Goal: Task Accomplishment & Management: Use online tool/utility

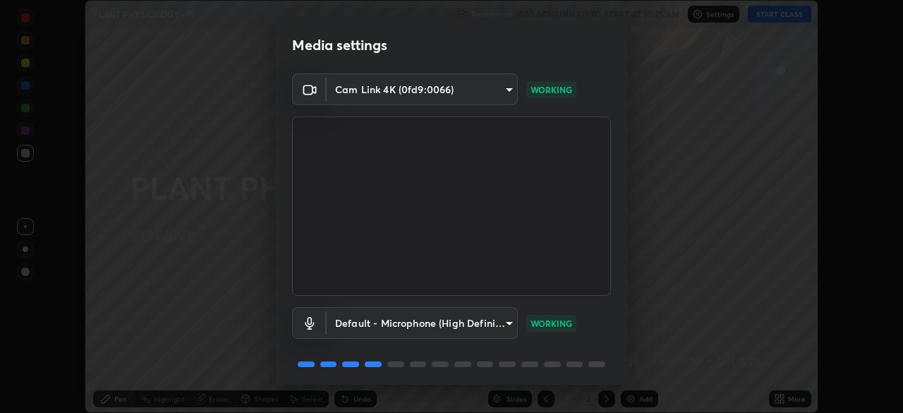
scroll to position [50, 0]
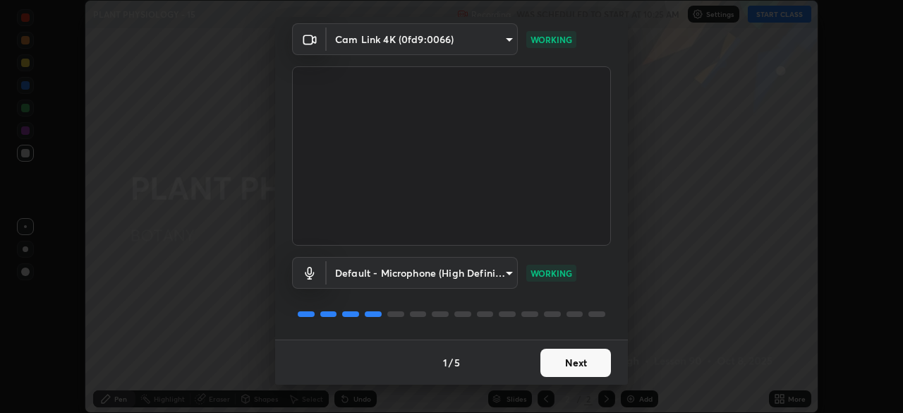
click at [578, 367] on button "Next" at bounding box center [575, 362] width 71 height 28
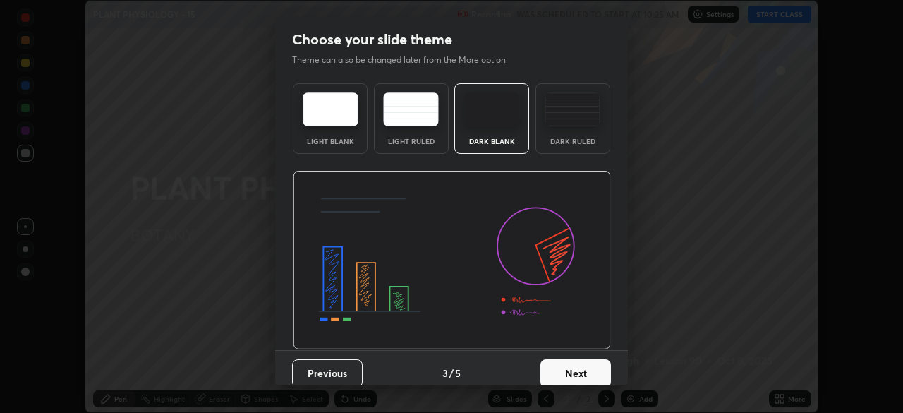
click at [588, 363] on button "Next" at bounding box center [575, 373] width 71 height 28
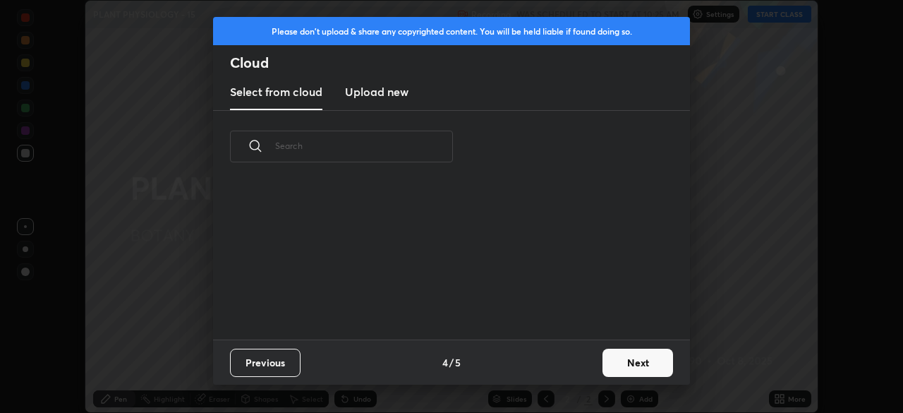
click at [621, 361] on button "Next" at bounding box center [637, 362] width 71 height 28
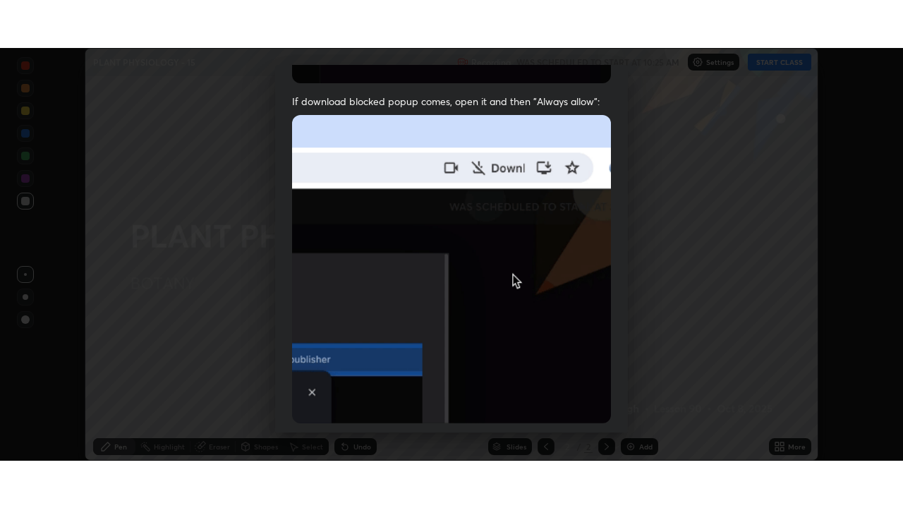
scroll to position [338, 0]
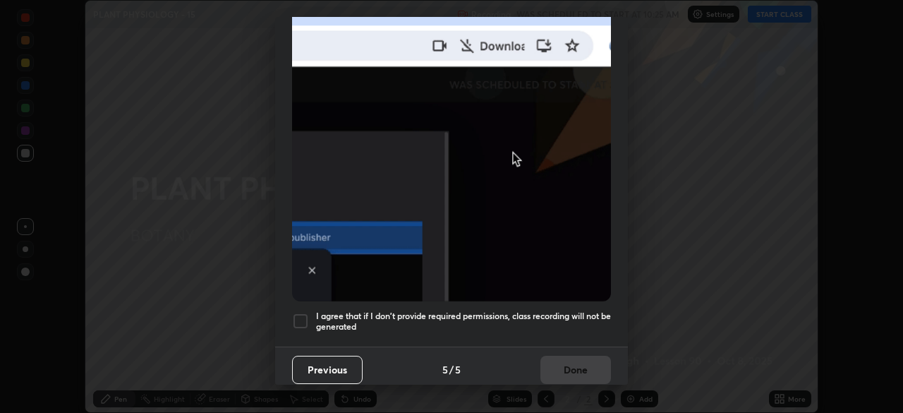
click at [295, 312] on div at bounding box center [300, 320] width 17 height 17
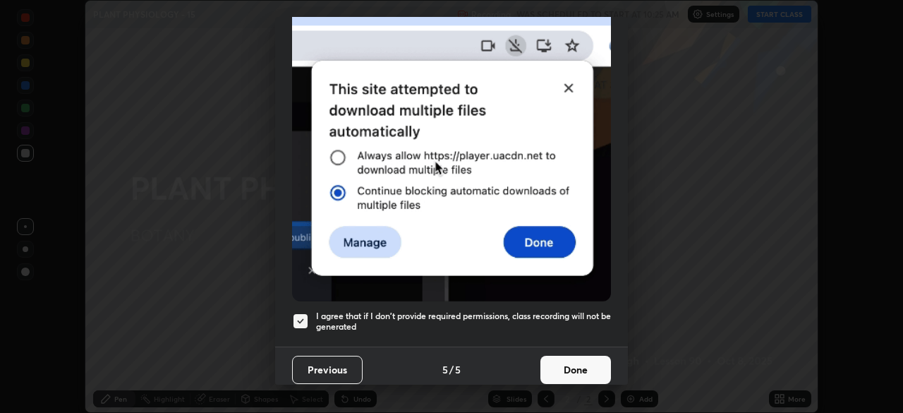
click at [574, 360] on button "Done" at bounding box center [575, 369] width 71 height 28
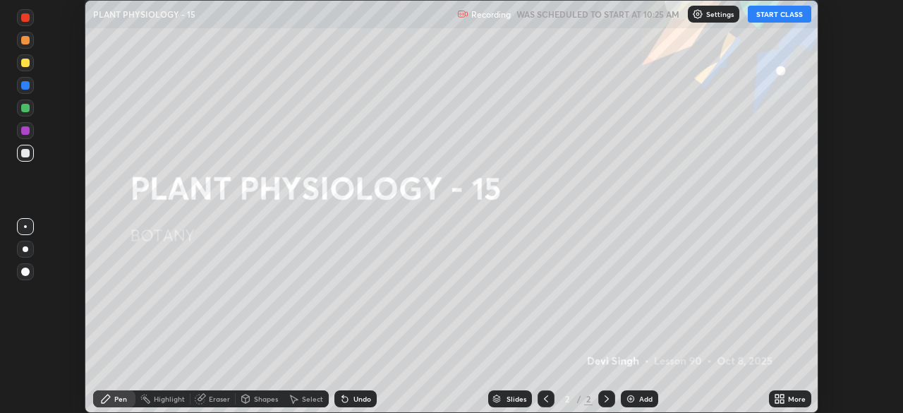
click at [764, 16] on button "START CLASS" at bounding box center [779, 14] width 63 height 17
click at [776, 396] on icon at bounding box center [777, 396] width 4 height 4
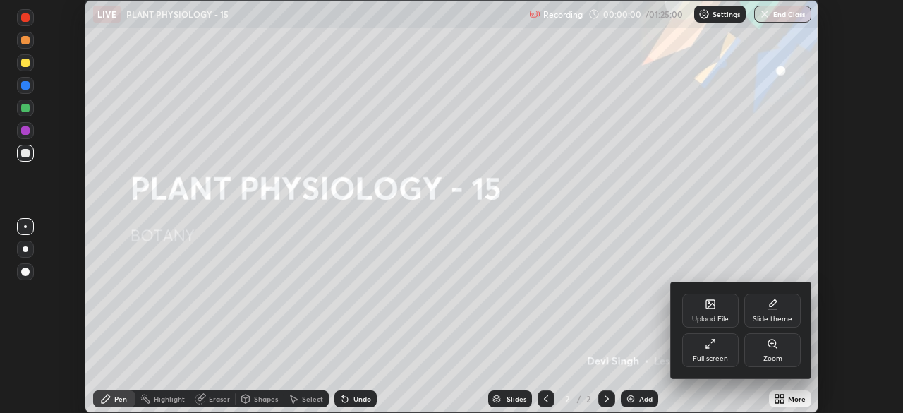
click at [705, 350] on div "Full screen" at bounding box center [710, 350] width 56 height 34
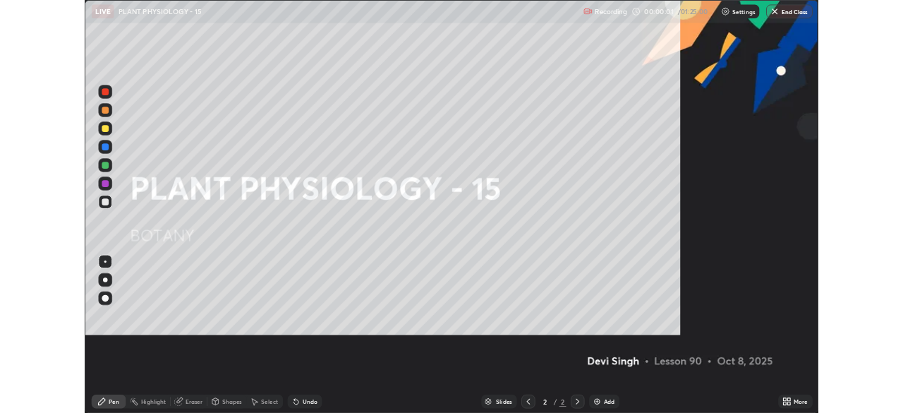
scroll to position [508, 903]
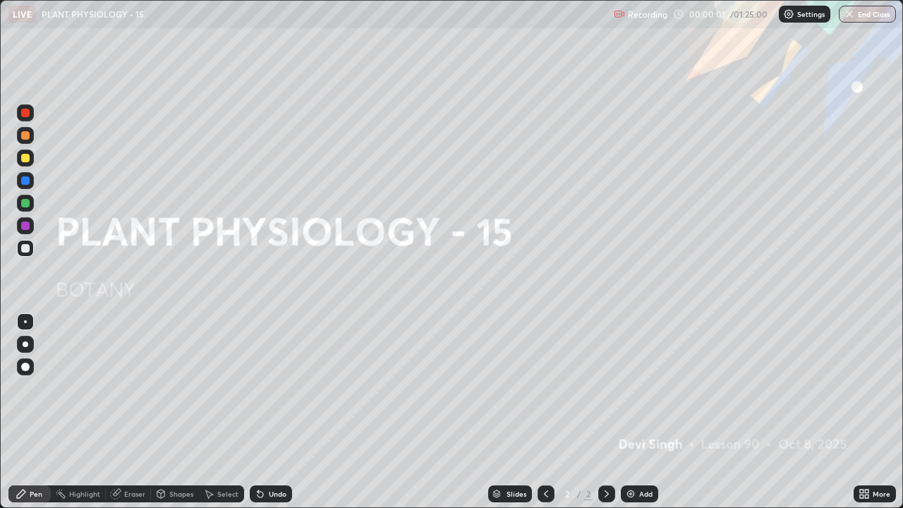
click at [635, 412] on div "Add" at bounding box center [639, 493] width 37 height 17
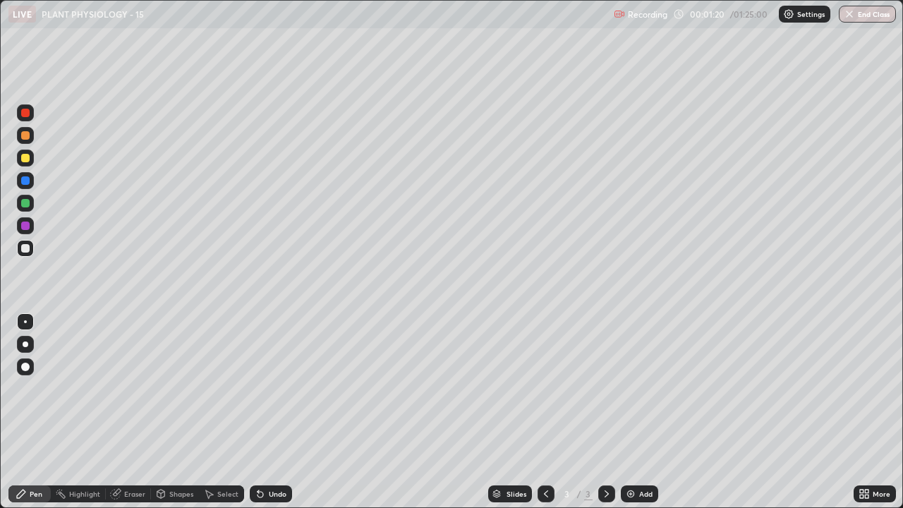
click at [25, 161] on div at bounding box center [25, 158] width 8 height 8
click at [27, 250] on div at bounding box center [25, 248] width 8 height 8
click at [28, 162] on div at bounding box center [25, 158] width 8 height 8
click at [26, 248] on div at bounding box center [25, 248] width 8 height 8
click at [270, 412] on div "Undo" at bounding box center [278, 493] width 18 height 7
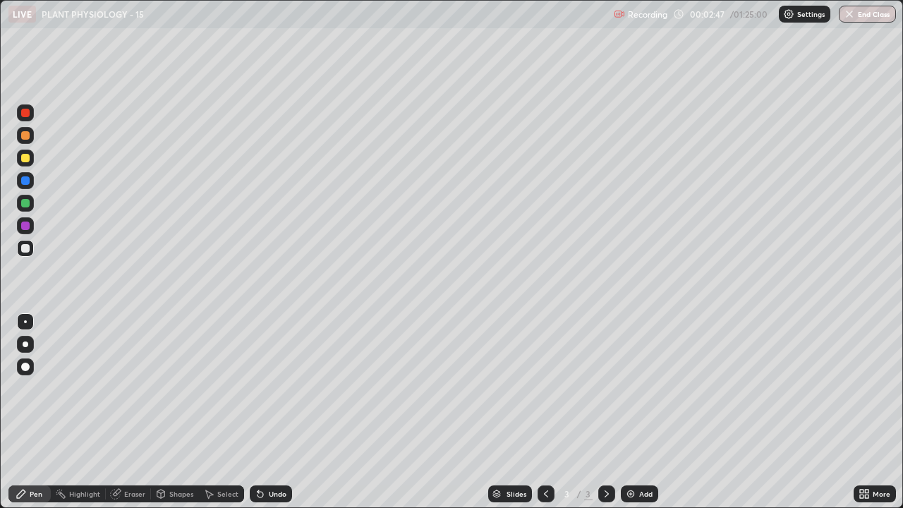
click at [269, 412] on div "Undo" at bounding box center [278, 493] width 18 height 7
click at [266, 412] on div "Undo" at bounding box center [271, 493] width 42 height 17
click at [25, 159] on div at bounding box center [25, 158] width 8 height 8
click at [258, 412] on icon at bounding box center [260, 495] width 6 height 6
click at [21, 250] on div at bounding box center [25, 248] width 8 height 8
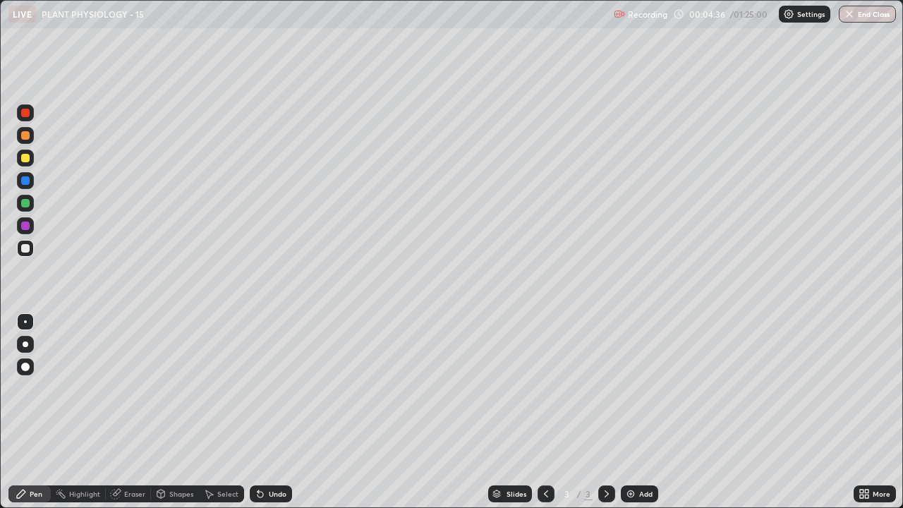
click at [22, 159] on div at bounding box center [25, 158] width 8 height 8
click at [288, 412] on div "Undo" at bounding box center [271, 493] width 42 height 17
click at [279, 412] on div "Undo" at bounding box center [271, 493] width 42 height 17
click at [23, 251] on div at bounding box center [25, 248] width 8 height 8
click at [631, 412] on img at bounding box center [630, 493] width 11 height 11
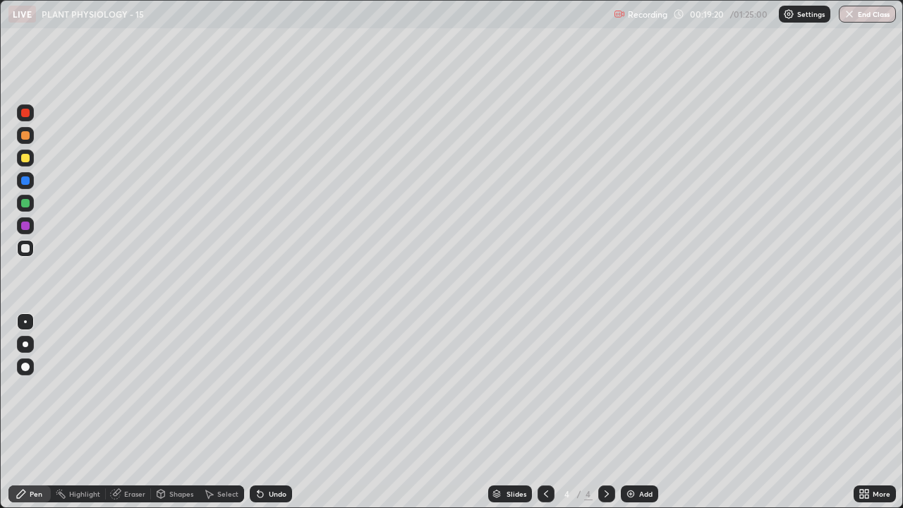
click at [23, 158] on div at bounding box center [25, 158] width 8 height 8
click at [266, 412] on div "Undo" at bounding box center [271, 493] width 42 height 17
click at [269, 412] on div "Undo" at bounding box center [278, 493] width 18 height 7
click at [27, 248] on div at bounding box center [25, 248] width 8 height 8
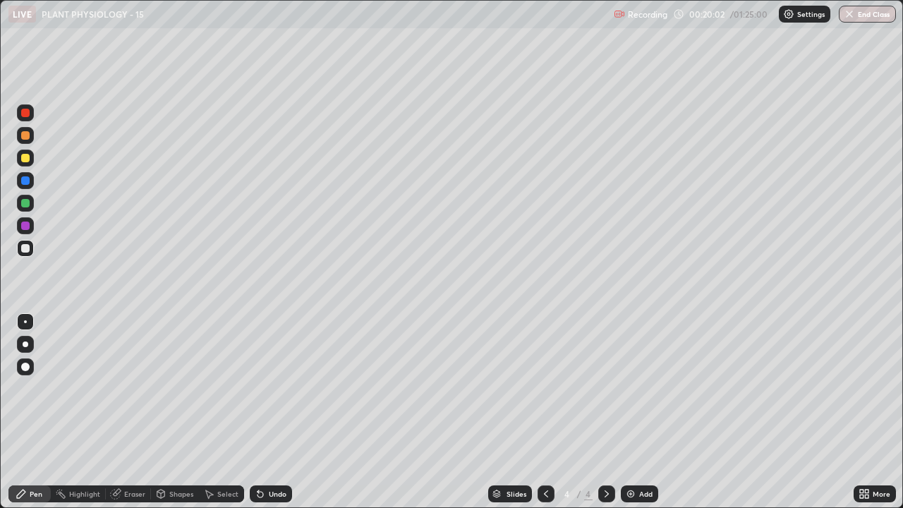
click at [28, 160] on div at bounding box center [25, 158] width 8 height 8
click at [26, 250] on div at bounding box center [25, 248] width 8 height 8
click at [19, 160] on div at bounding box center [25, 158] width 17 height 17
click at [276, 412] on div "Undo" at bounding box center [271, 493] width 42 height 17
click at [29, 254] on div at bounding box center [25, 248] width 17 height 17
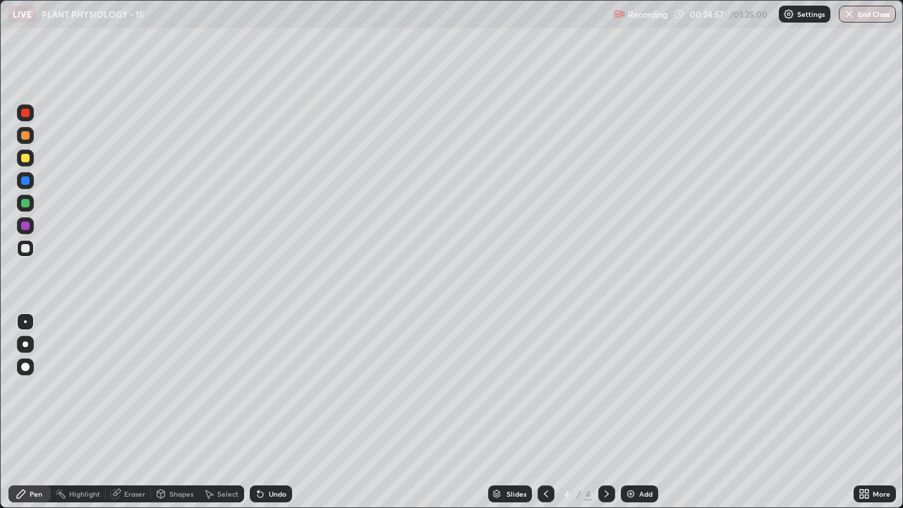
click at [138, 412] on div "Eraser" at bounding box center [134, 493] width 21 height 7
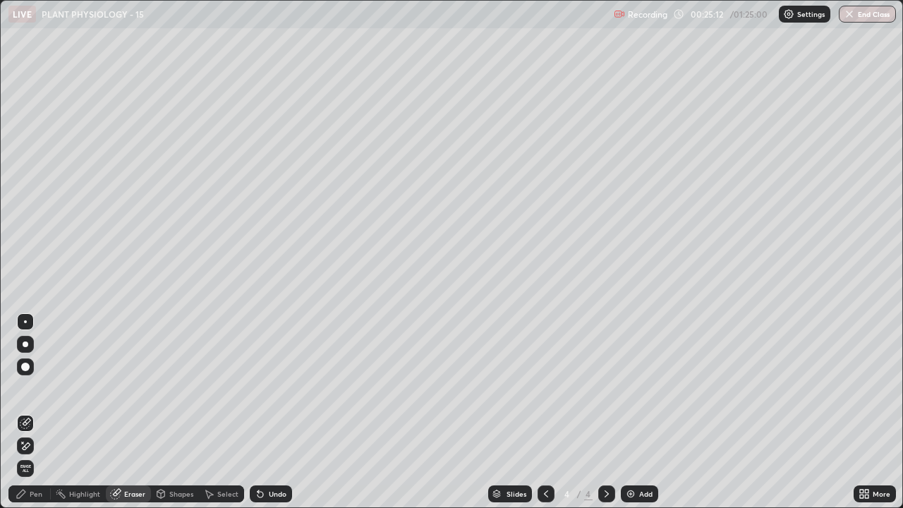
click at [37, 412] on div "Pen" at bounding box center [36, 493] width 13 height 7
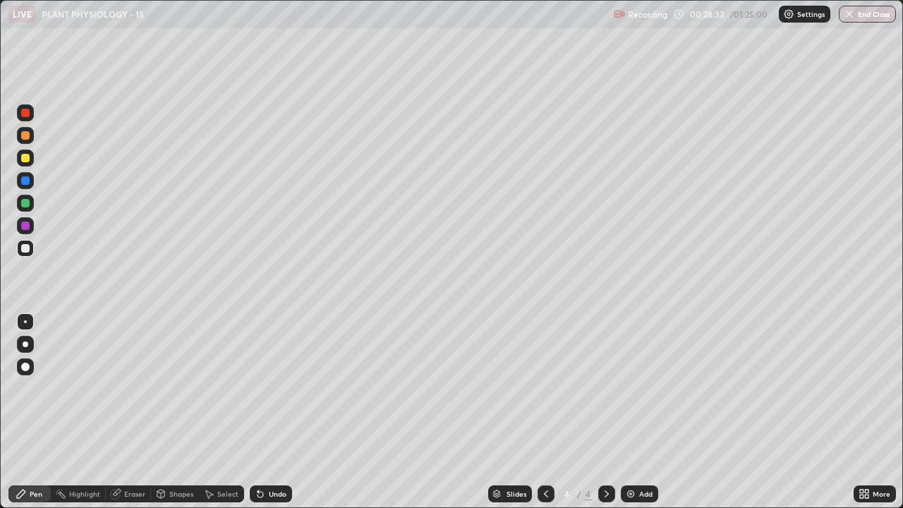
click at [134, 412] on div "Eraser" at bounding box center [134, 493] width 21 height 7
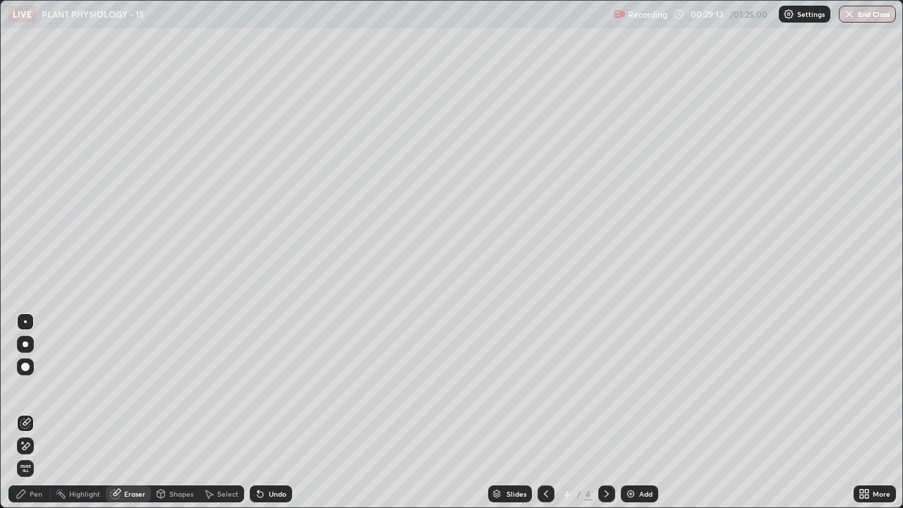
click at [40, 412] on div "Pen" at bounding box center [29, 493] width 42 height 17
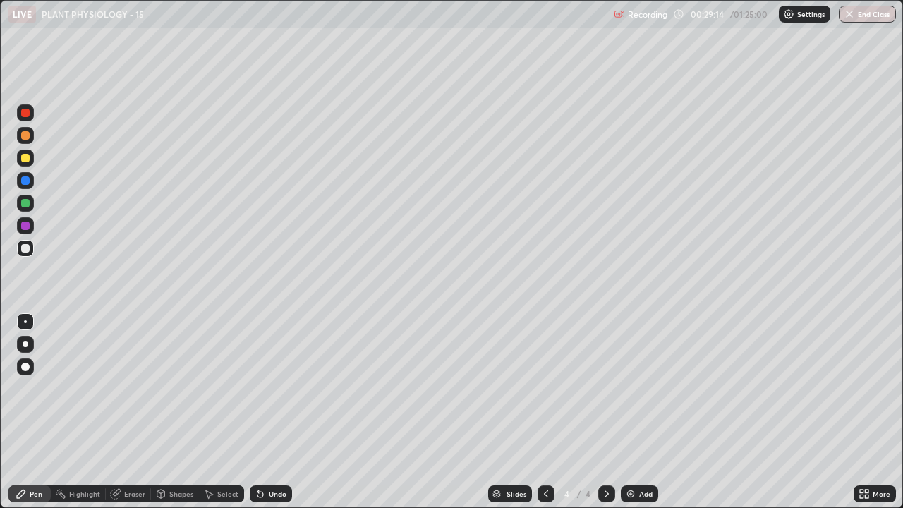
click at [37, 412] on div "Pen" at bounding box center [36, 493] width 13 height 7
click at [272, 412] on div "Undo" at bounding box center [278, 493] width 18 height 7
click at [269, 412] on div "Undo" at bounding box center [278, 493] width 18 height 7
click at [266, 412] on div "Undo" at bounding box center [271, 493] width 42 height 17
click at [265, 412] on div "Undo" at bounding box center [271, 493] width 42 height 17
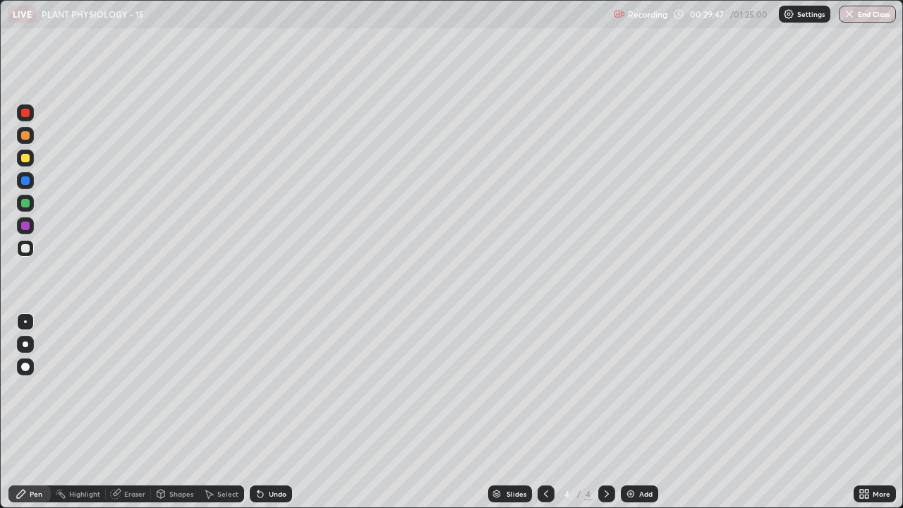
click at [266, 412] on div "Undo" at bounding box center [271, 493] width 42 height 17
click at [269, 412] on div "Undo" at bounding box center [278, 493] width 18 height 7
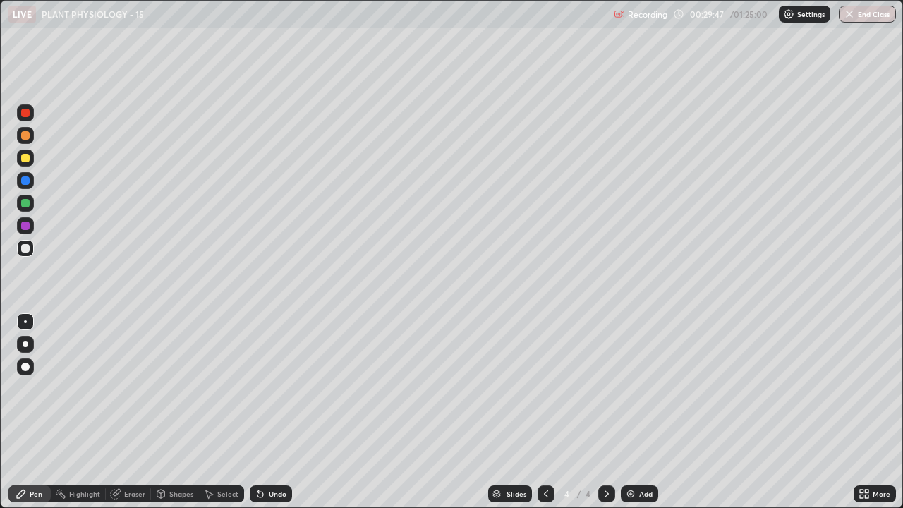
click at [269, 412] on div "Undo" at bounding box center [278, 493] width 18 height 7
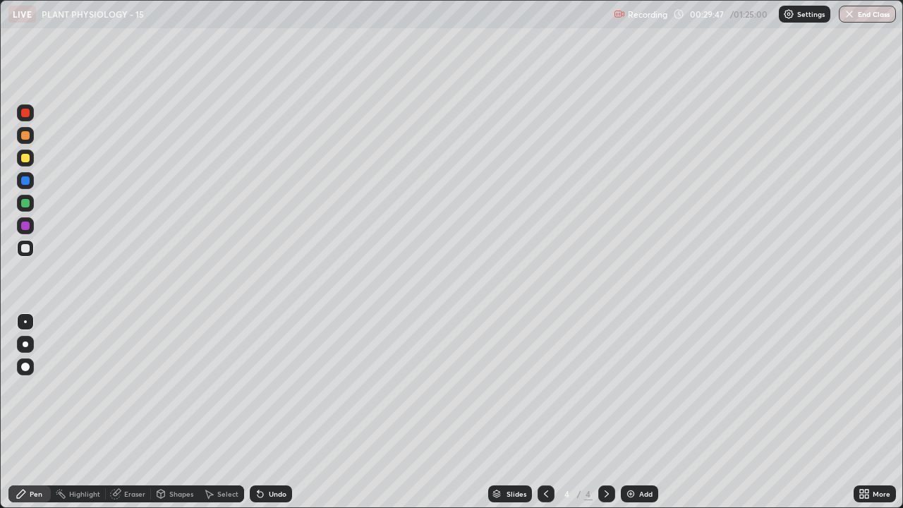
click at [269, 412] on div "Undo" at bounding box center [278, 493] width 18 height 7
click at [129, 412] on div "Eraser" at bounding box center [134, 493] width 21 height 7
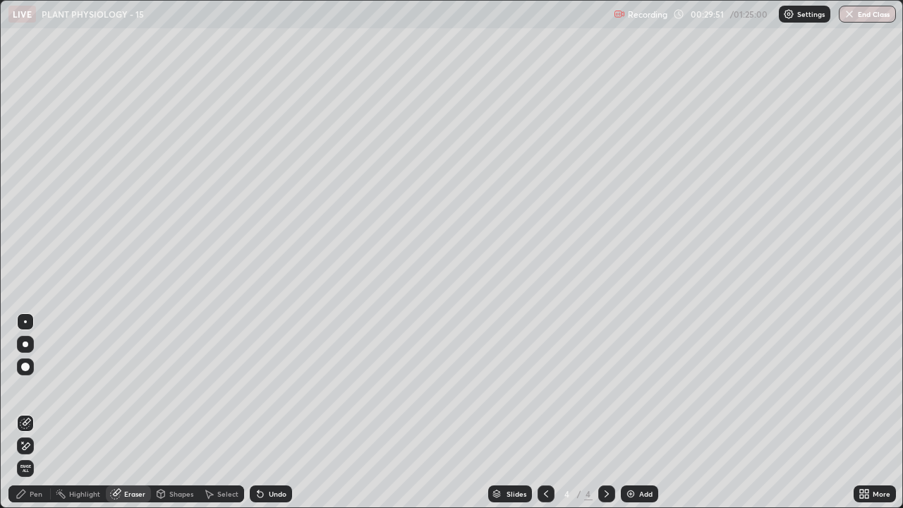
click at [25, 412] on icon at bounding box center [21, 493] width 11 height 11
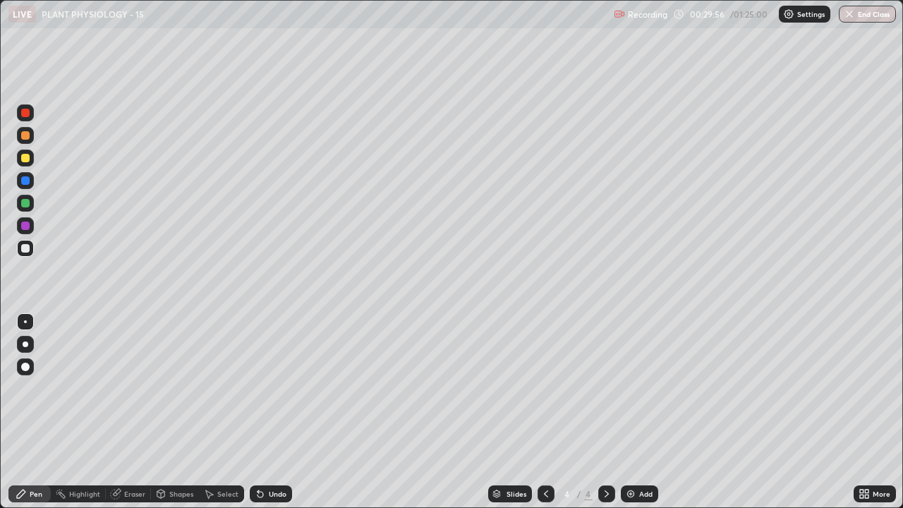
click at [271, 412] on div "Undo" at bounding box center [278, 493] width 18 height 7
click at [269, 412] on div "Undo" at bounding box center [278, 493] width 18 height 7
click at [629, 412] on div "Add" at bounding box center [639, 493] width 37 height 17
click at [26, 158] on div at bounding box center [25, 158] width 8 height 8
click at [22, 251] on div at bounding box center [25, 248] width 8 height 8
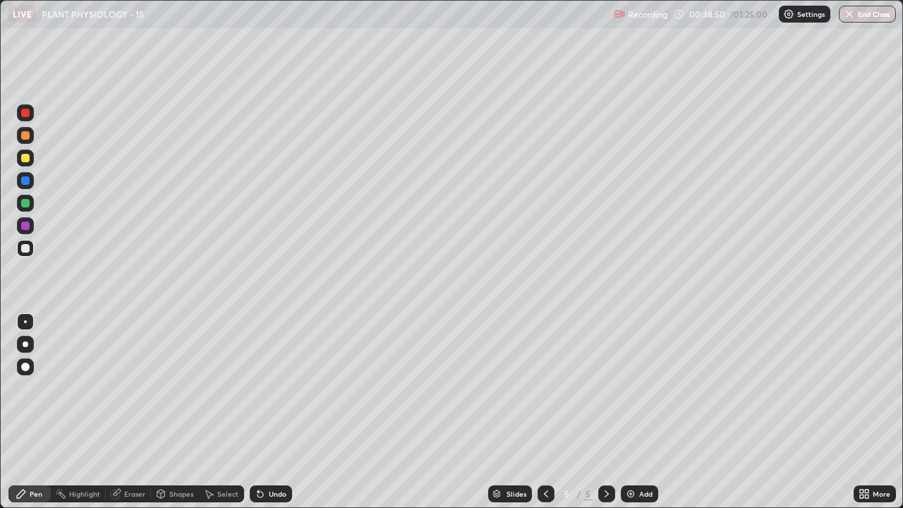
click at [127, 412] on div "Eraser" at bounding box center [134, 493] width 21 height 7
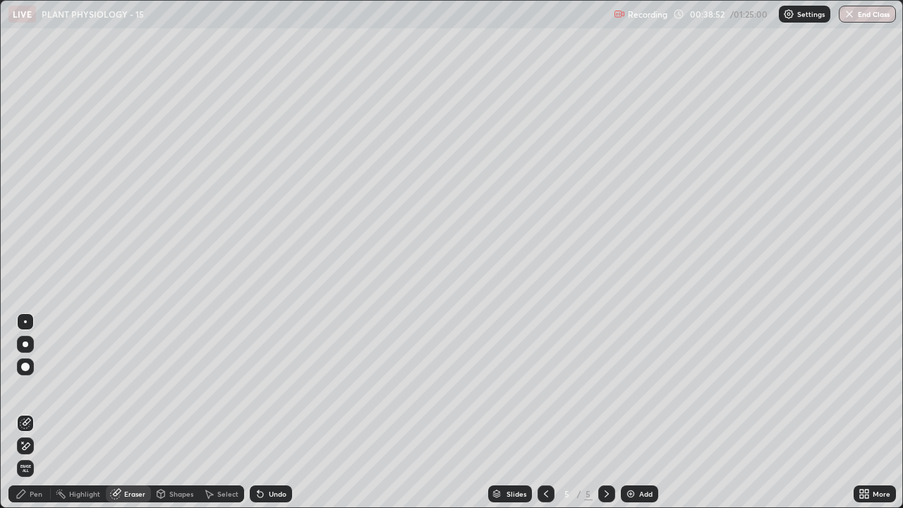
click at [27, 412] on div "Pen" at bounding box center [29, 493] width 42 height 17
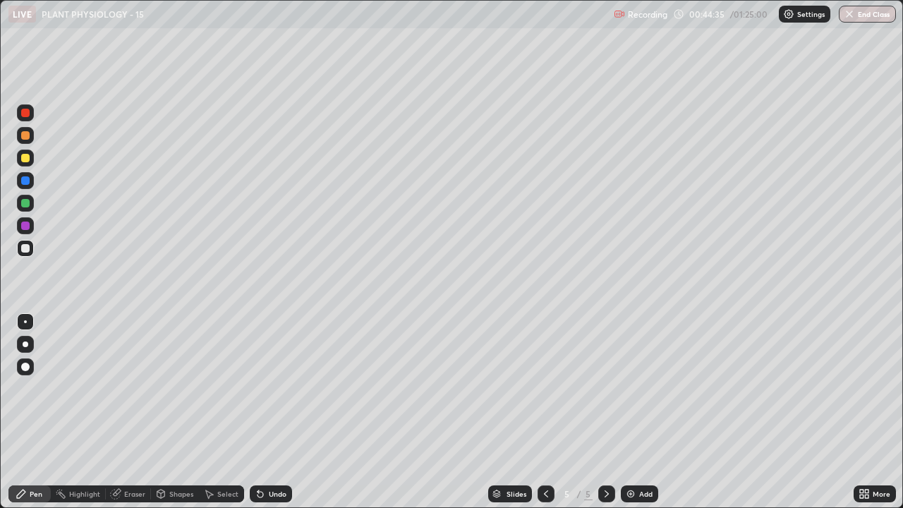
click at [631, 412] on img at bounding box center [630, 493] width 11 height 11
click at [542, 412] on icon at bounding box center [545, 493] width 11 height 11
click at [598, 412] on div at bounding box center [606, 493] width 17 height 17
click at [627, 412] on img at bounding box center [630, 493] width 11 height 11
click at [25, 159] on div at bounding box center [25, 158] width 8 height 8
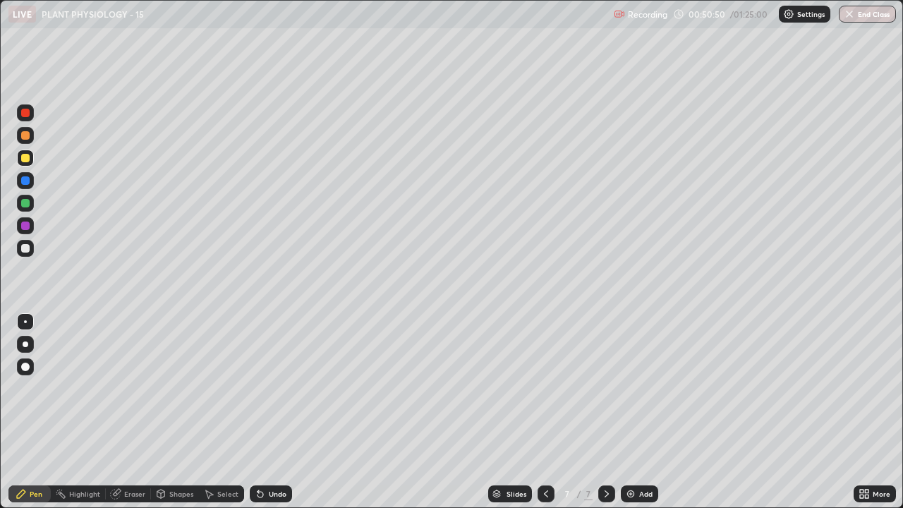
click at [132, 412] on div "Eraser" at bounding box center [128, 493] width 45 height 17
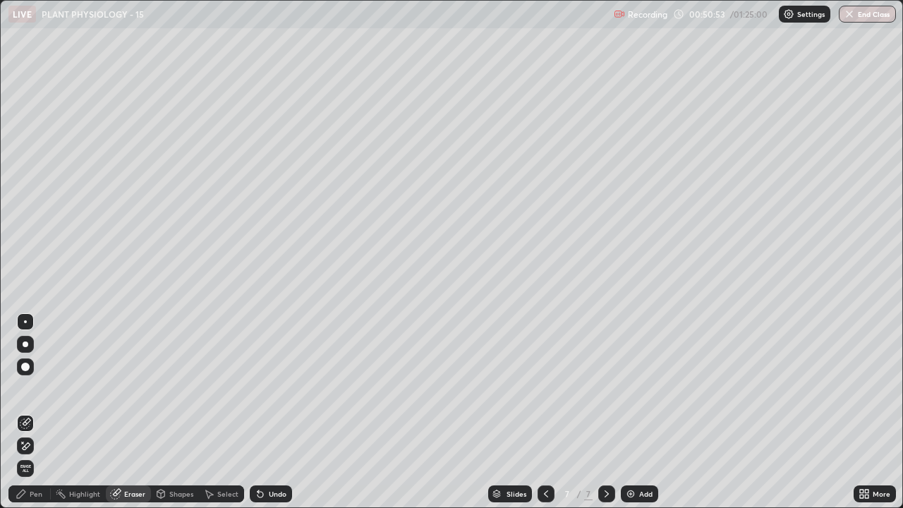
click at [27, 412] on div "Pen" at bounding box center [29, 493] width 42 height 17
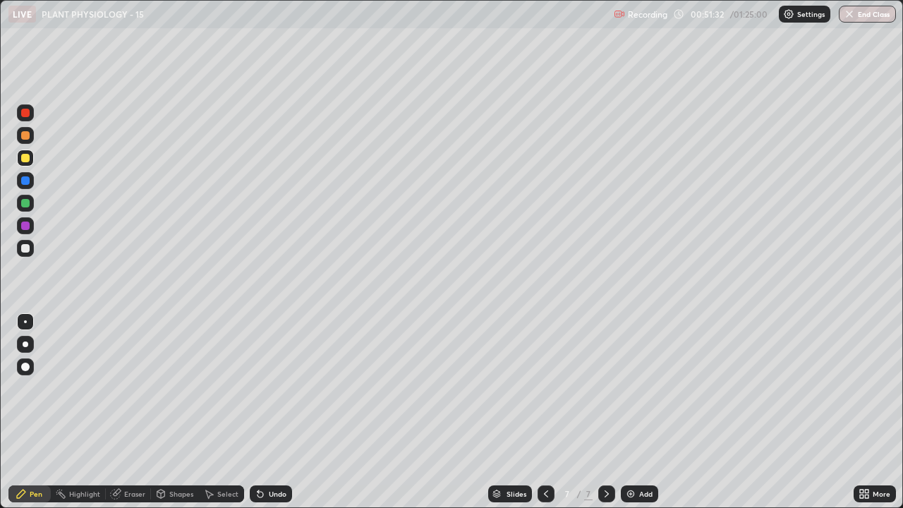
click at [25, 248] on div at bounding box center [25, 248] width 8 height 8
click at [23, 248] on div at bounding box center [25, 248] width 8 height 8
click at [19, 158] on div at bounding box center [25, 158] width 17 height 17
click at [24, 250] on div at bounding box center [25, 248] width 8 height 8
click at [25, 204] on div at bounding box center [25, 203] width 8 height 8
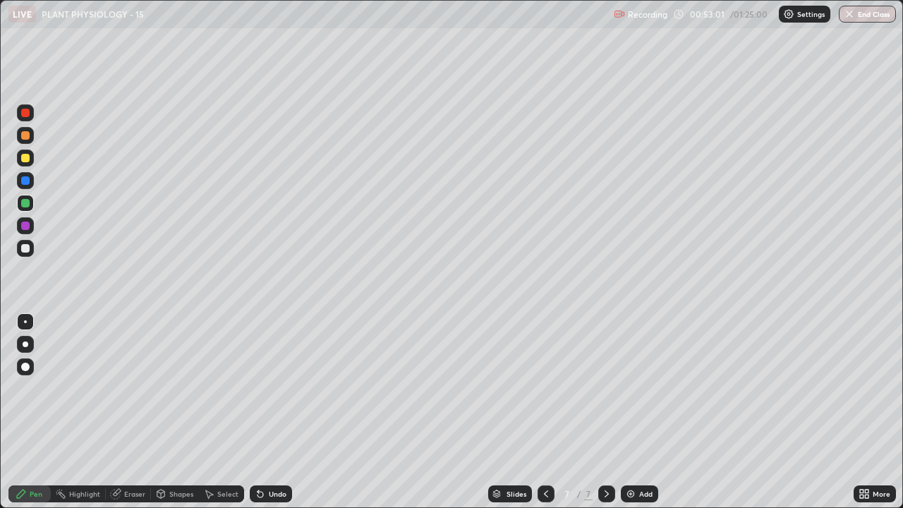
click at [130, 412] on div "Eraser" at bounding box center [134, 493] width 21 height 7
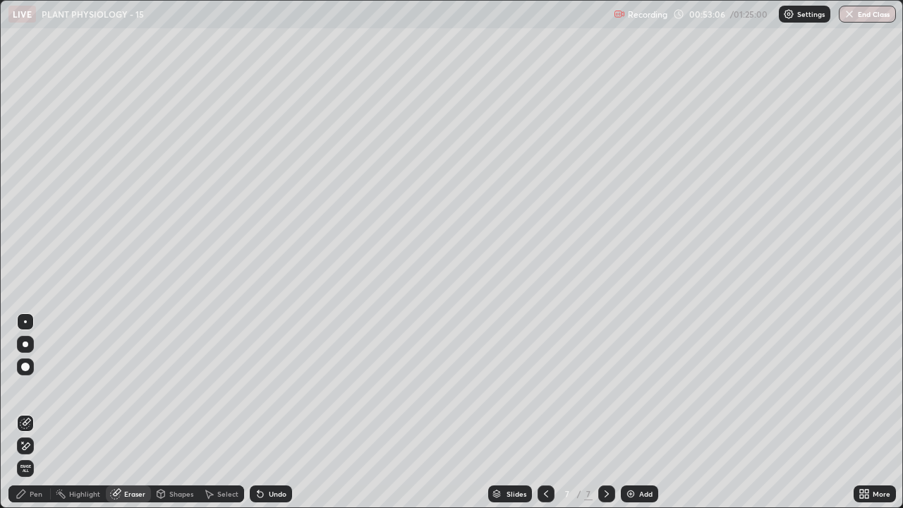
click at [28, 412] on div "Pen" at bounding box center [29, 493] width 42 height 17
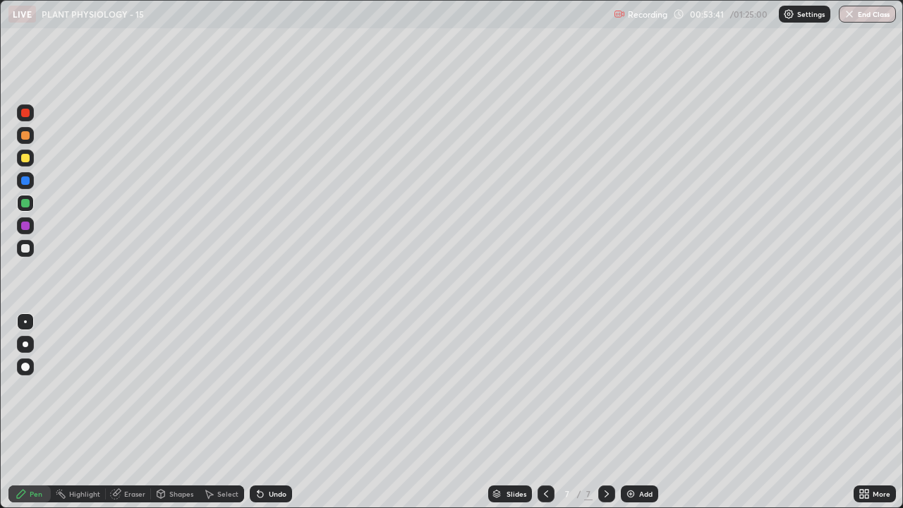
click at [28, 250] on div at bounding box center [25, 248] width 8 height 8
click at [271, 412] on div "Undo" at bounding box center [278, 493] width 18 height 7
click at [264, 412] on div "Undo" at bounding box center [271, 493] width 42 height 17
click at [31, 161] on div at bounding box center [25, 158] width 17 height 17
click at [27, 201] on div at bounding box center [25, 203] width 8 height 8
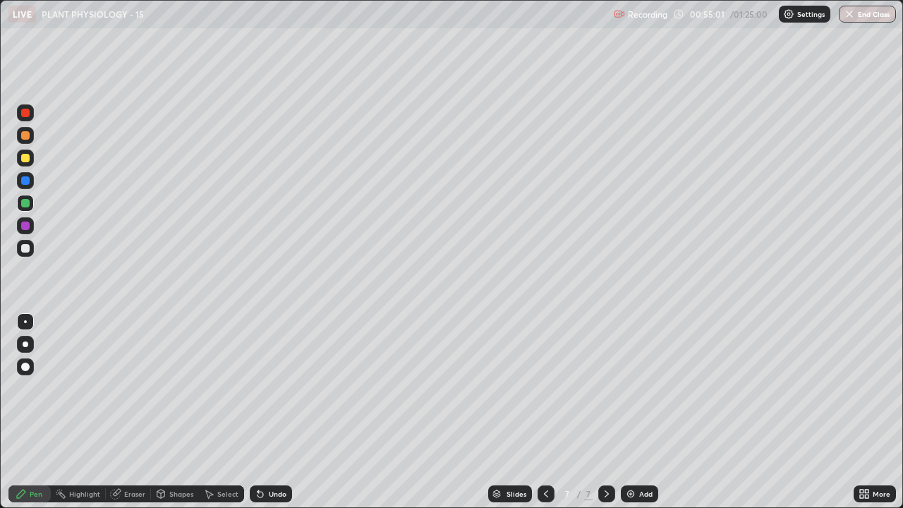
click at [24, 248] on div at bounding box center [25, 248] width 8 height 8
click at [122, 412] on div "Eraser" at bounding box center [128, 493] width 45 height 17
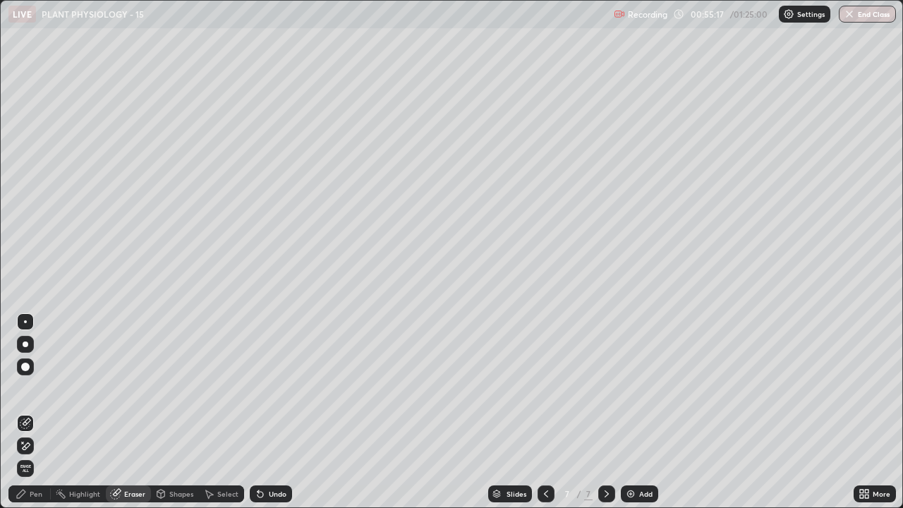
click at [17, 412] on icon at bounding box center [21, 493] width 8 height 8
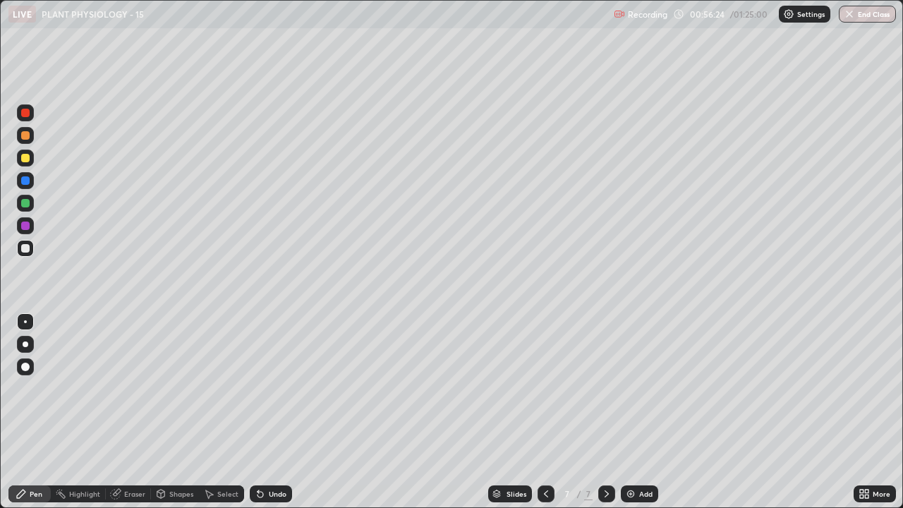
click at [274, 412] on div "Undo" at bounding box center [278, 493] width 18 height 7
click at [26, 203] on div at bounding box center [25, 203] width 8 height 8
click at [277, 412] on div "Undo" at bounding box center [278, 493] width 18 height 7
click at [30, 224] on div at bounding box center [25, 225] width 17 height 17
click at [29, 248] on div at bounding box center [25, 248] width 8 height 8
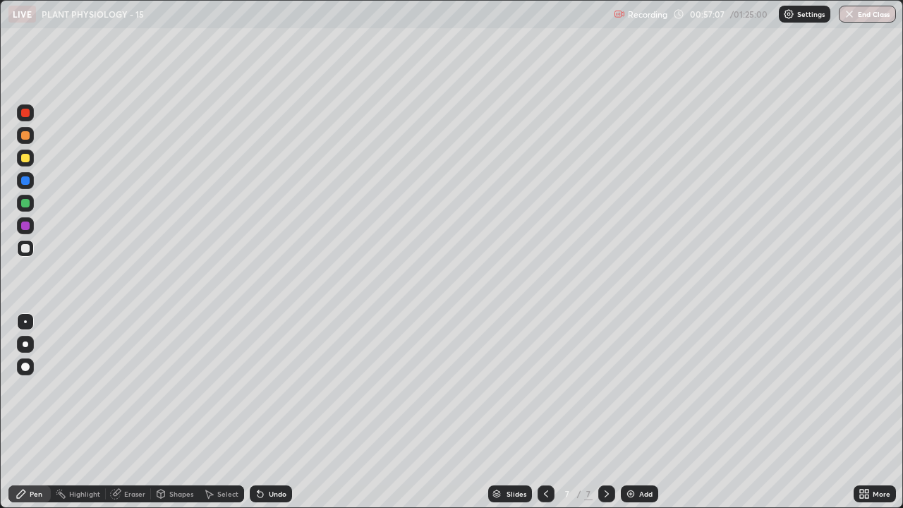
click at [26, 226] on div at bounding box center [25, 225] width 8 height 8
click at [634, 412] on img at bounding box center [630, 493] width 11 height 11
click at [23, 162] on div at bounding box center [25, 158] width 8 height 8
click at [23, 249] on div at bounding box center [25, 248] width 8 height 8
click at [21, 160] on div at bounding box center [25, 158] width 8 height 8
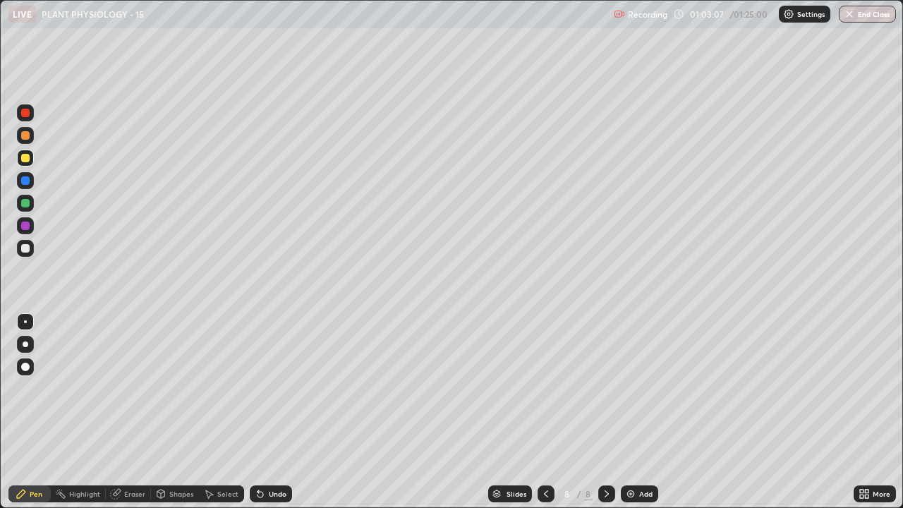
click at [26, 248] on div at bounding box center [25, 248] width 8 height 8
click at [268, 412] on div "Undo" at bounding box center [271, 493] width 42 height 17
click at [267, 412] on div "Undo" at bounding box center [271, 493] width 42 height 17
click at [631, 412] on img at bounding box center [630, 493] width 11 height 11
click at [177, 412] on div "Shapes" at bounding box center [181, 493] width 24 height 7
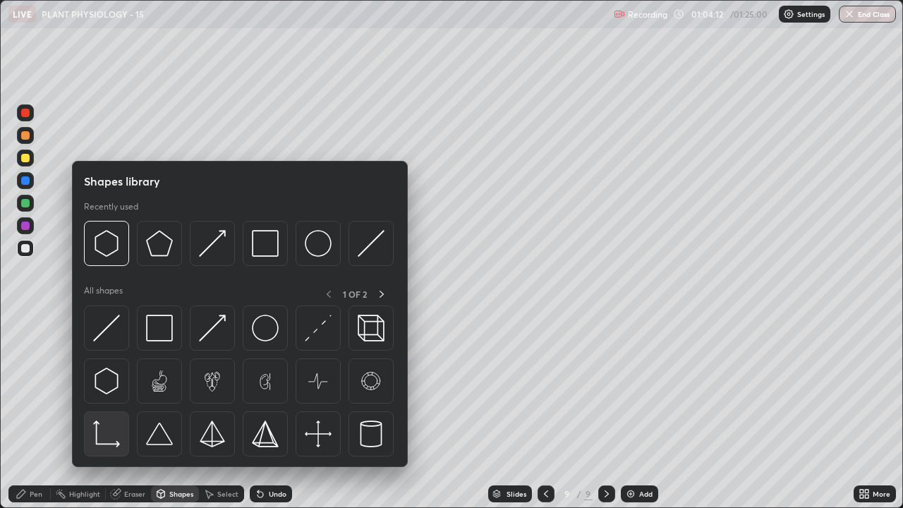
click at [100, 412] on img at bounding box center [106, 433] width 27 height 27
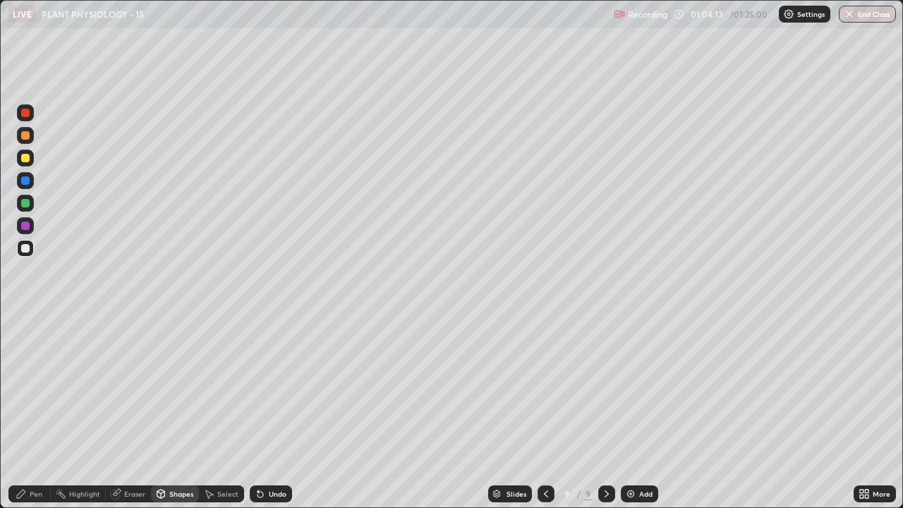
click at [25, 159] on div at bounding box center [25, 158] width 8 height 8
click at [31, 412] on div "Pen" at bounding box center [36, 493] width 13 height 7
click at [27, 250] on div at bounding box center [25, 248] width 8 height 8
click at [219, 412] on div "Select" at bounding box center [227, 493] width 21 height 7
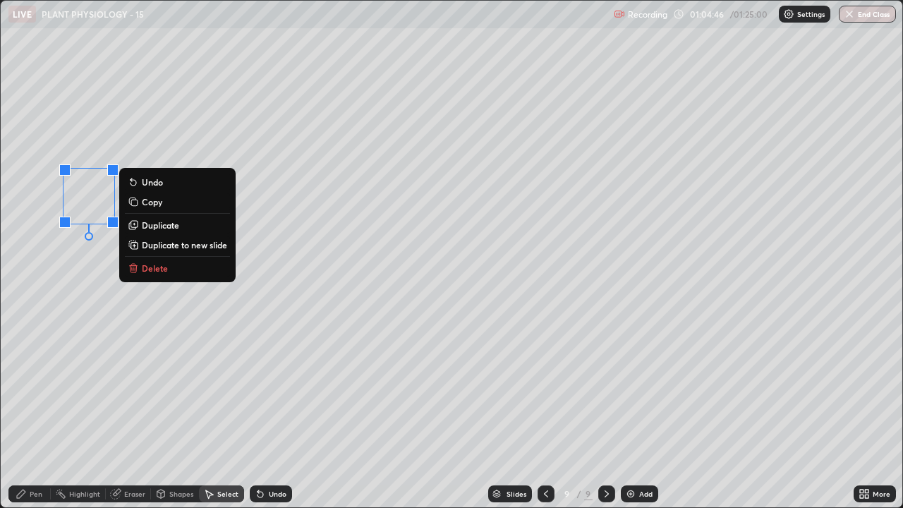
click at [84, 303] on div "0 ° Undo Copy Duplicate Duplicate to new slide Delete" at bounding box center [451, 254] width 901 height 506
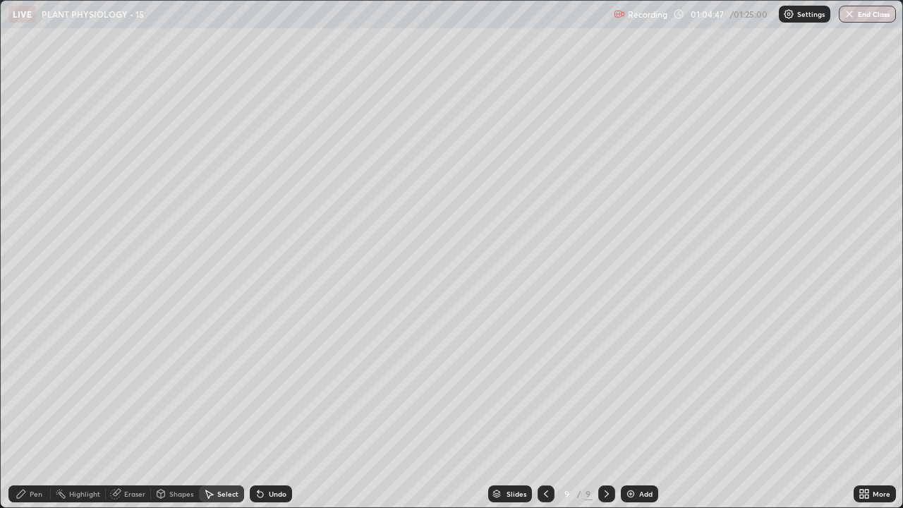
click at [28, 412] on div "Pen" at bounding box center [29, 493] width 42 height 17
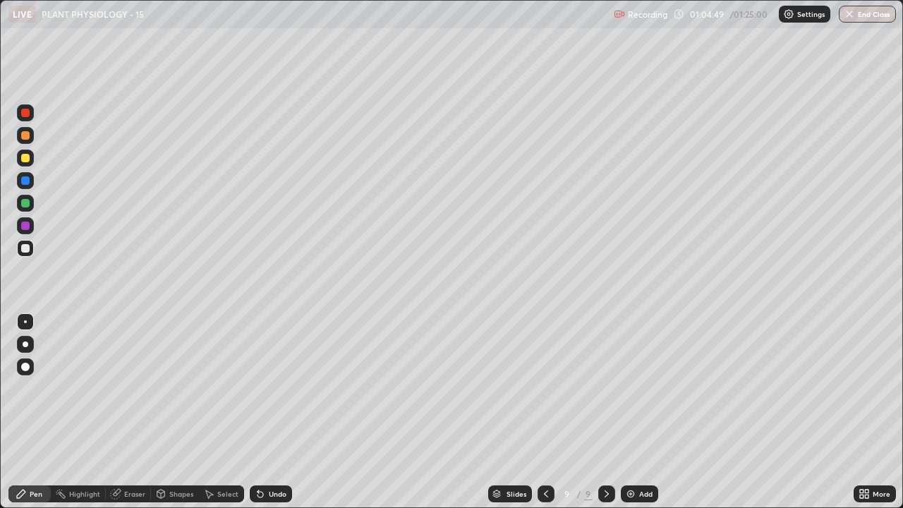
click at [20, 203] on div at bounding box center [25, 203] width 17 height 17
click at [136, 412] on div "Eraser" at bounding box center [134, 493] width 21 height 7
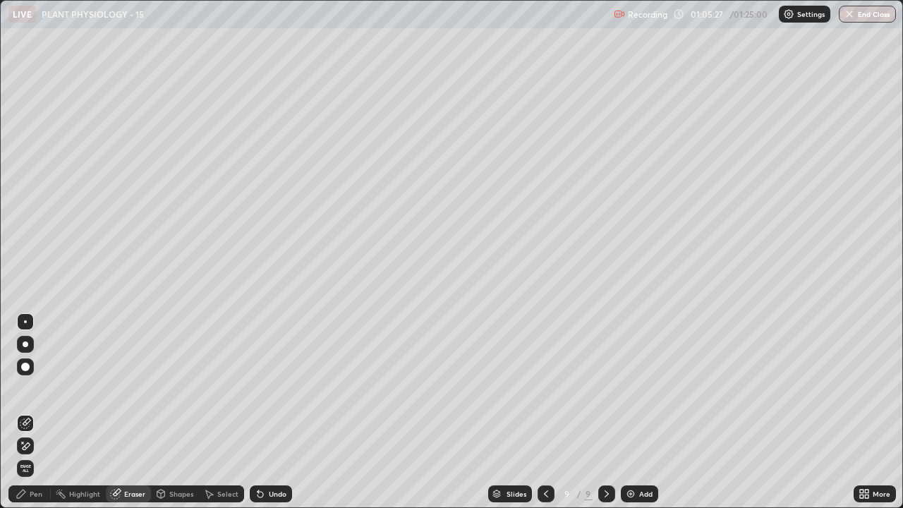
click at [32, 412] on div "Pen" at bounding box center [29, 493] width 42 height 17
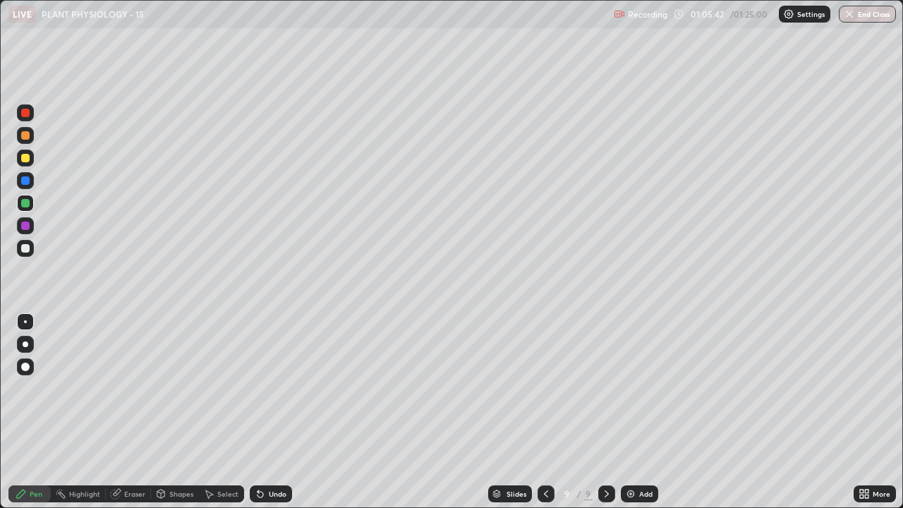
click at [269, 412] on div "Undo" at bounding box center [278, 493] width 18 height 7
click at [272, 412] on div "Undo" at bounding box center [278, 493] width 18 height 7
click at [272, 412] on div "Undo" at bounding box center [271, 493] width 42 height 17
click at [271, 412] on div "Undo" at bounding box center [271, 493] width 42 height 17
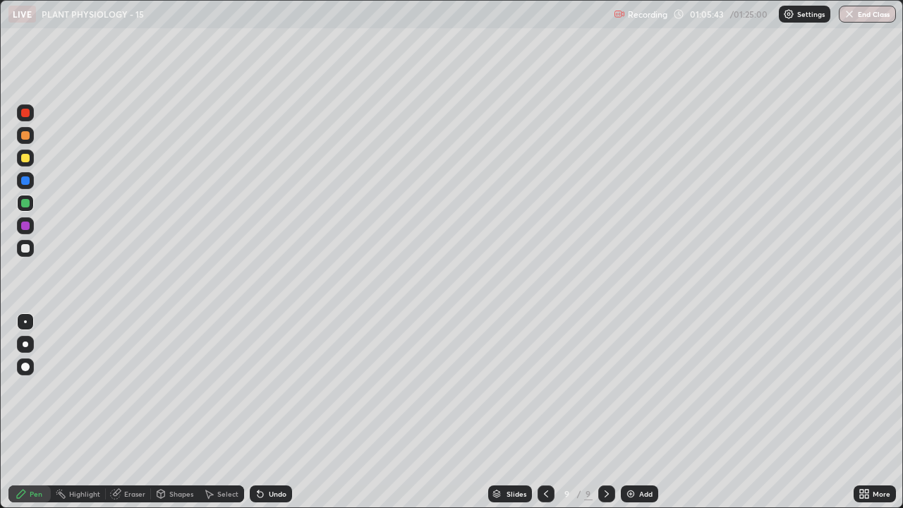
click at [271, 412] on div "Undo" at bounding box center [271, 493] width 42 height 17
click at [270, 412] on div "Undo" at bounding box center [271, 493] width 42 height 17
click at [271, 412] on div "Undo" at bounding box center [271, 493] width 42 height 17
click at [273, 412] on div "Undo" at bounding box center [271, 493] width 42 height 17
click at [222, 412] on div "Select" at bounding box center [227, 493] width 21 height 7
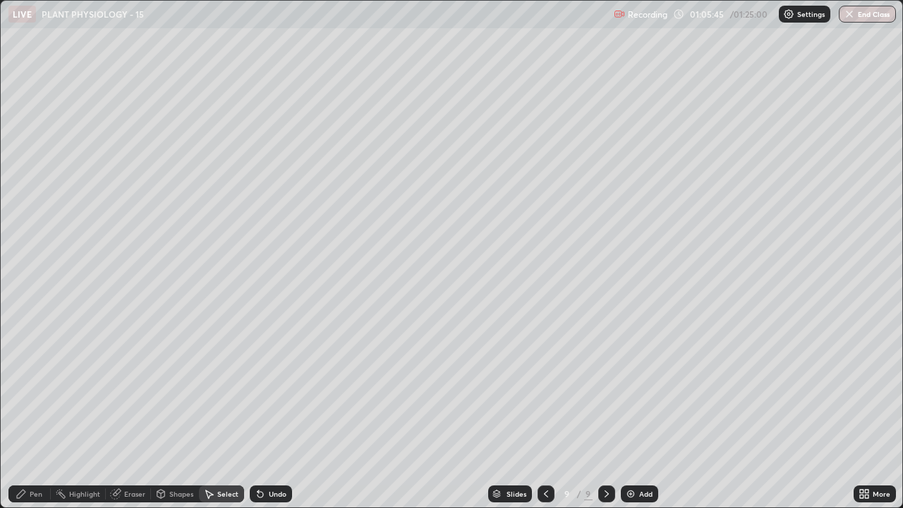
click at [225, 412] on div "Select" at bounding box center [227, 493] width 21 height 7
click at [176, 412] on div "Shapes" at bounding box center [181, 493] width 24 height 7
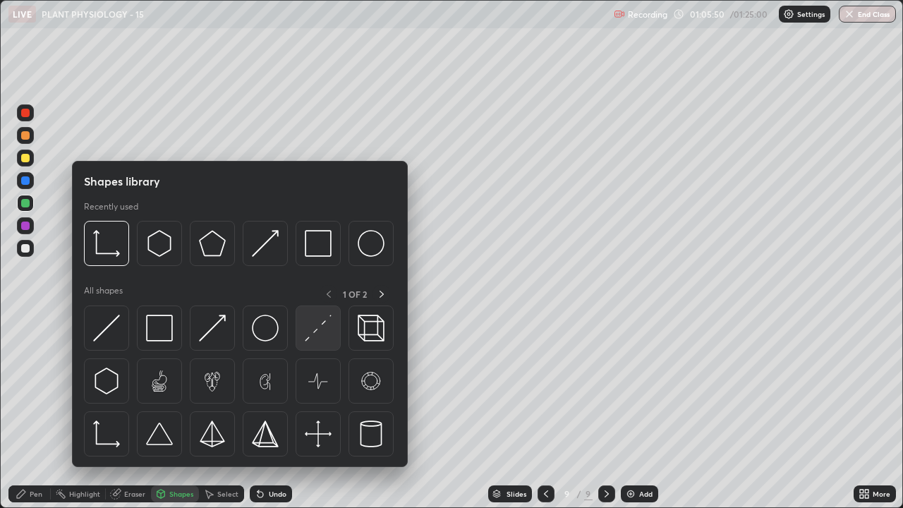
click at [314, 326] on img at bounding box center [318, 328] width 27 height 27
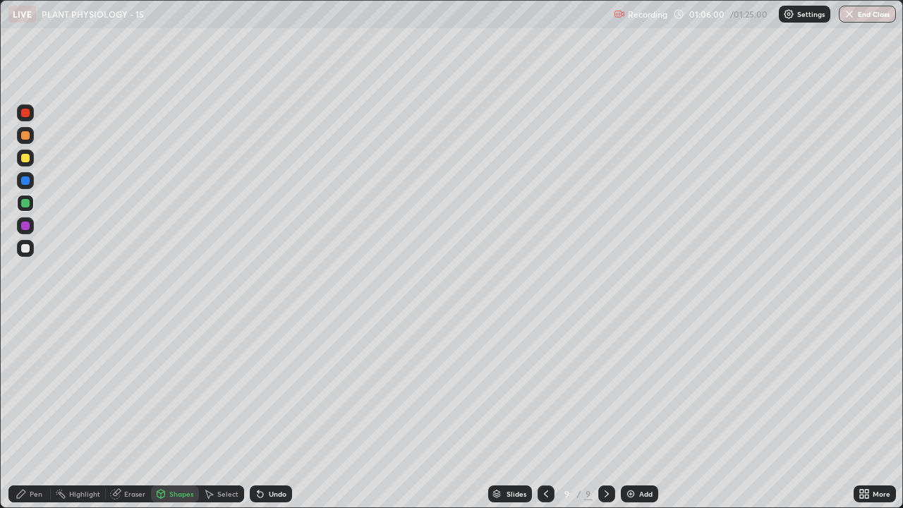
click at [25, 249] on div at bounding box center [25, 248] width 8 height 8
click at [19, 412] on icon at bounding box center [21, 493] width 8 height 8
click at [28, 224] on div at bounding box center [25, 225] width 8 height 8
click at [174, 412] on div "Shapes" at bounding box center [181, 493] width 24 height 7
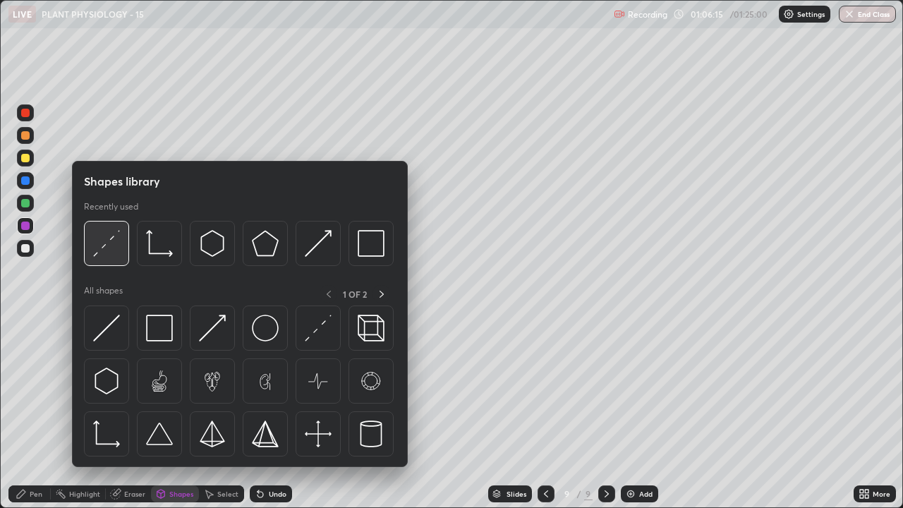
click at [109, 243] on img at bounding box center [106, 243] width 27 height 27
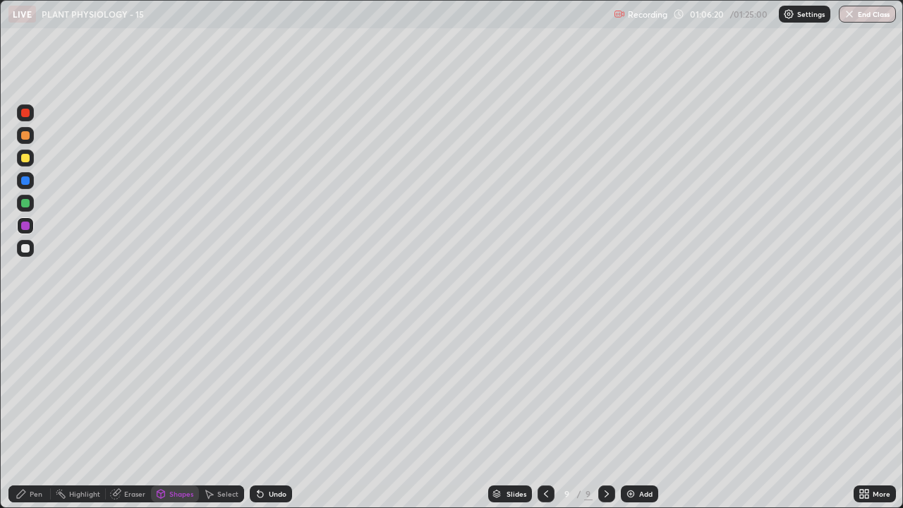
click at [26, 412] on div "Pen" at bounding box center [29, 493] width 42 height 17
click at [23, 201] on div at bounding box center [25, 203] width 8 height 8
click at [271, 412] on div "Undo" at bounding box center [271, 493] width 42 height 17
click at [181, 412] on div "Shapes" at bounding box center [181, 493] width 24 height 7
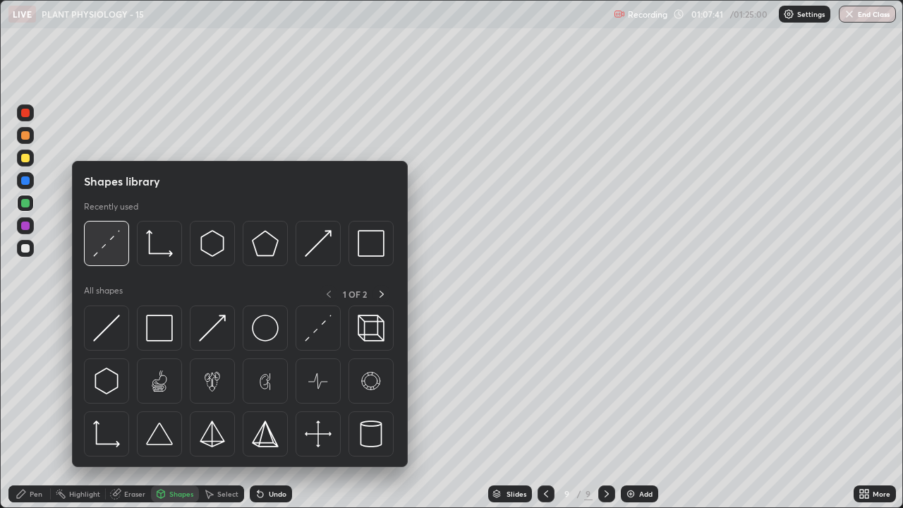
click at [116, 243] on img at bounding box center [106, 243] width 27 height 27
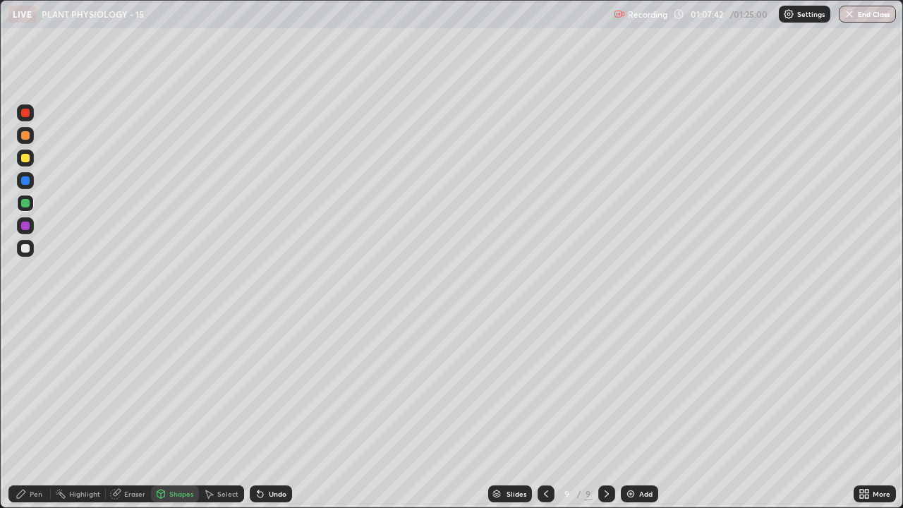
click at [25, 181] on div at bounding box center [25, 180] width 8 height 8
click at [37, 412] on div "Pen" at bounding box center [36, 493] width 13 height 7
click at [164, 412] on icon at bounding box center [160, 493] width 11 height 11
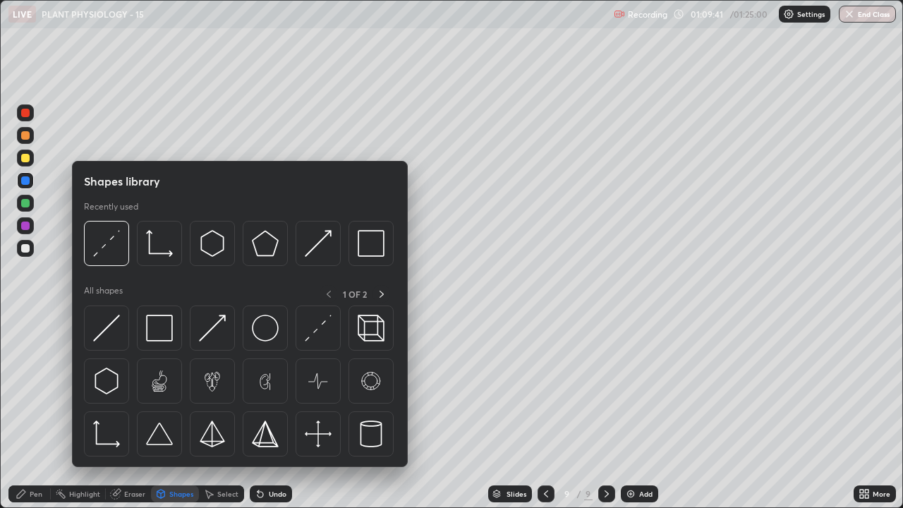
click at [28, 113] on div at bounding box center [25, 113] width 8 height 8
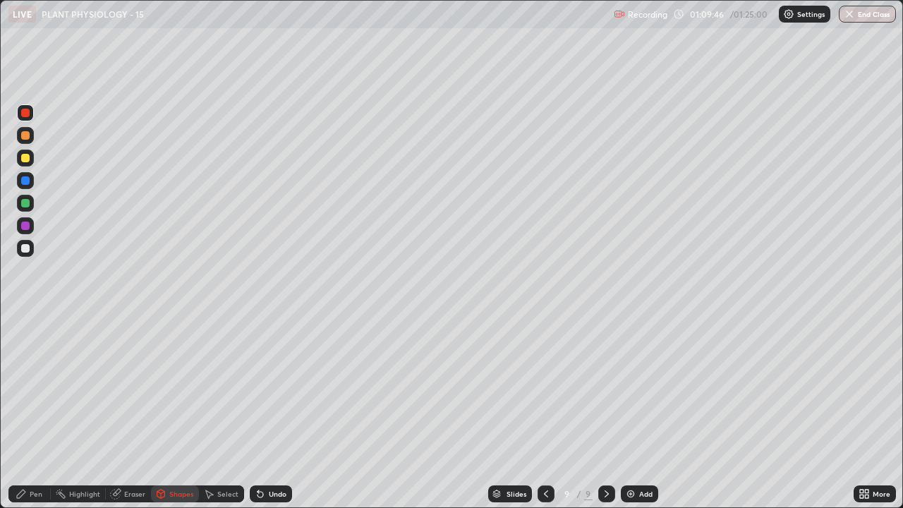
click at [28, 412] on div "Pen" at bounding box center [29, 493] width 42 height 17
click at [28, 206] on div at bounding box center [25, 203] width 8 height 8
click at [263, 412] on icon at bounding box center [260, 493] width 11 height 11
click at [274, 412] on div "Undo" at bounding box center [278, 493] width 18 height 7
click at [264, 412] on div "Undo" at bounding box center [271, 493] width 42 height 17
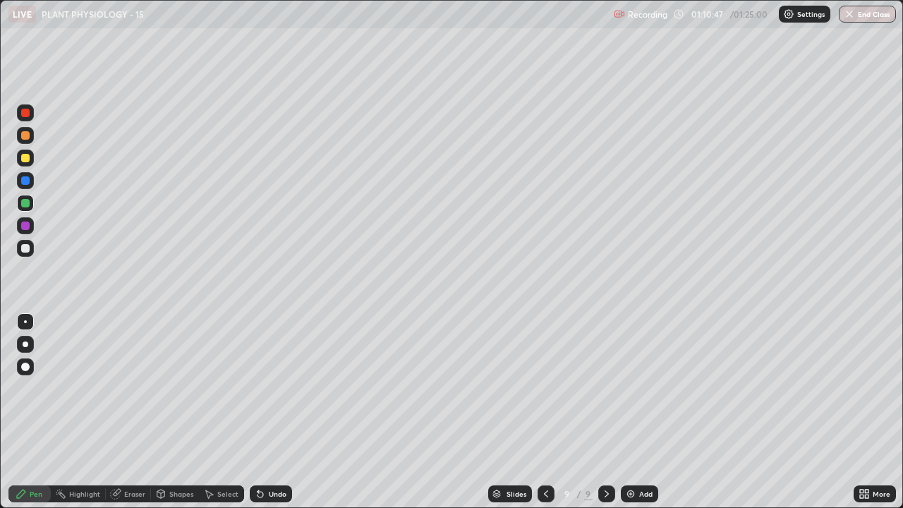
click at [23, 226] on div at bounding box center [25, 225] width 8 height 8
click at [130, 412] on div "Eraser" at bounding box center [134, 493] width 21 height 7
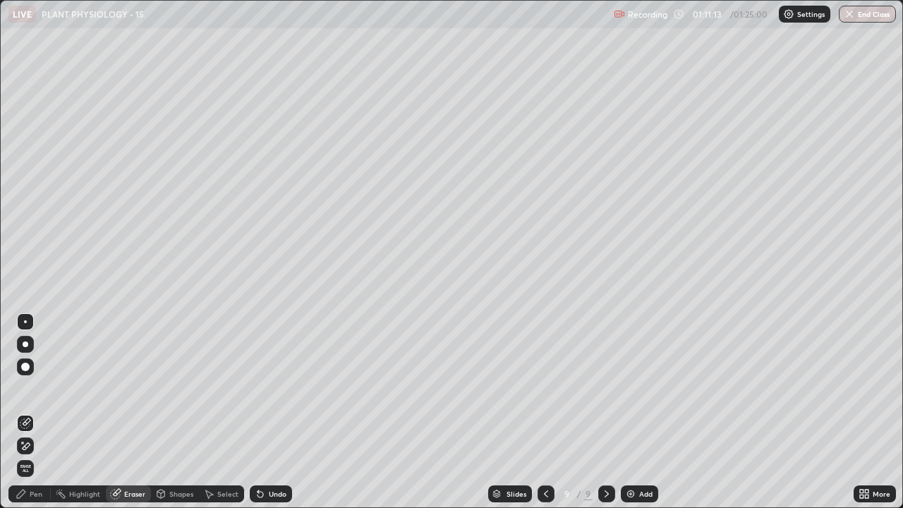
click at [30, 412] on div "Pen" at bounding box center [36, 493] width 13 height 7
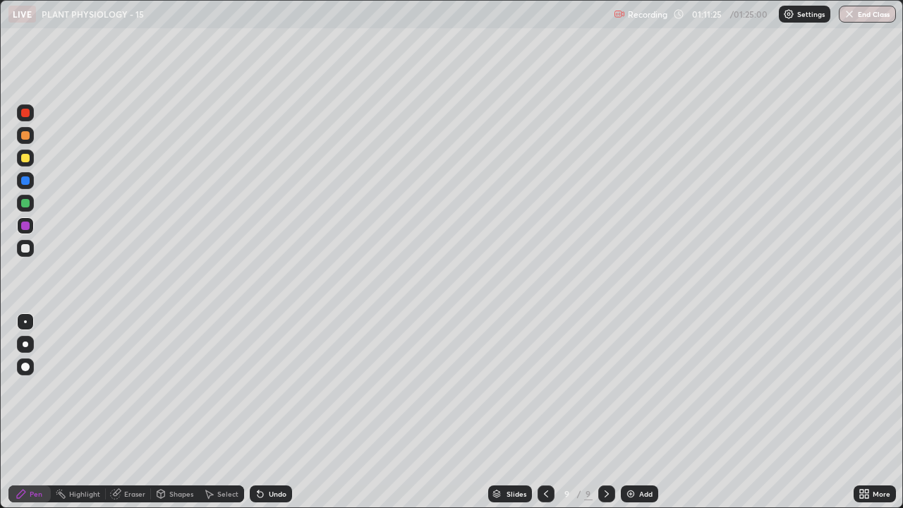
click at [130, 412] on div "Eraser" at bounding box center [134, 493] width 21 height 7
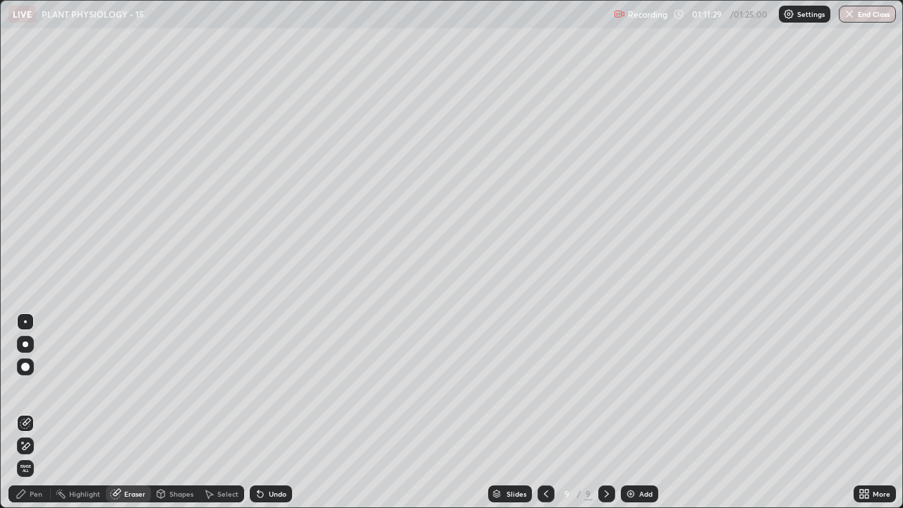
click at [29, 412] on div "Pen" at bounding box center [29, 493] width 42 height 17
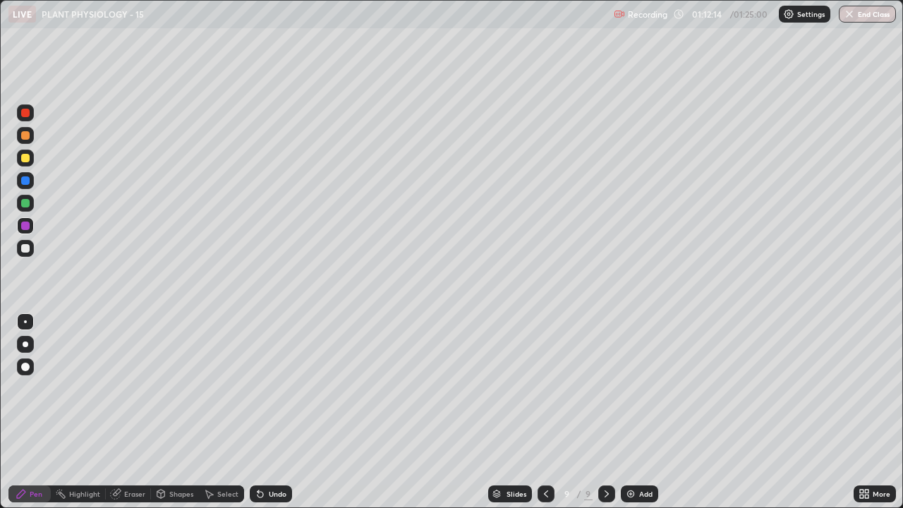
click at [28, 159] on div at bounding box center [25, 158] width 8 height 8
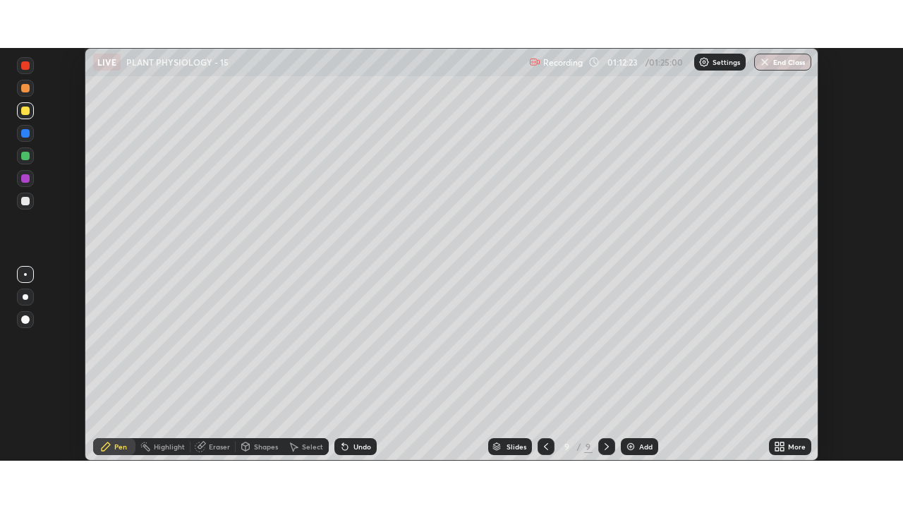
scroll to position [70114, 69624]
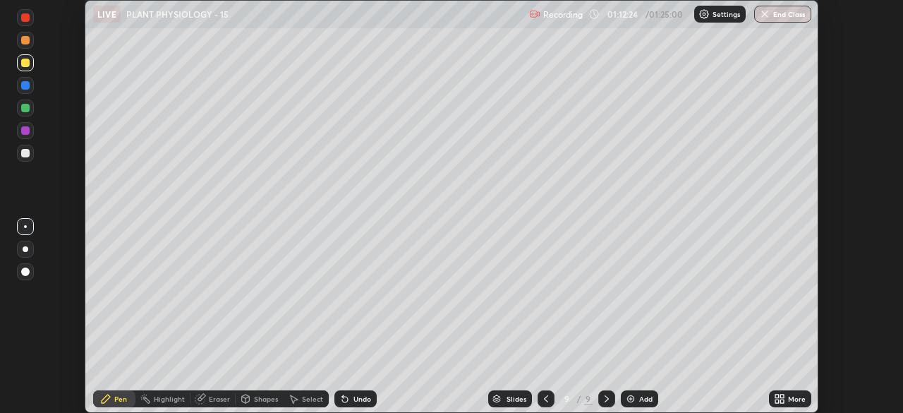
click at [782, 397] on icon at bounding box center [782, 396] width 4 height 4
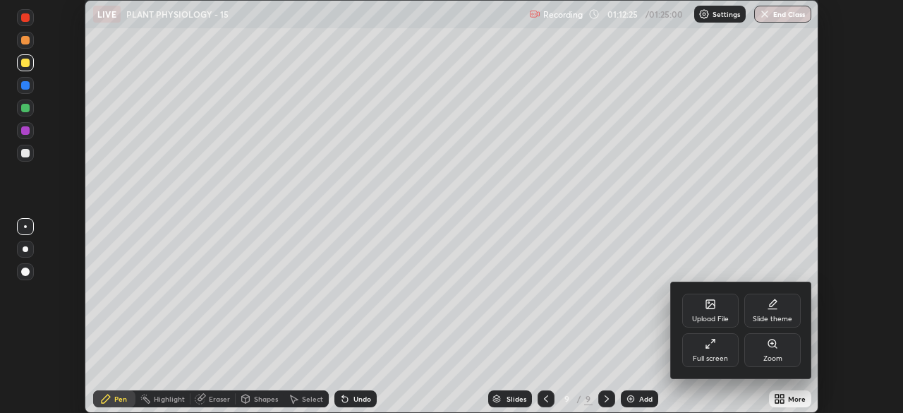
click at [709, 355] on div "Full screen" at bounding box center [710, 358] width 35 height 7
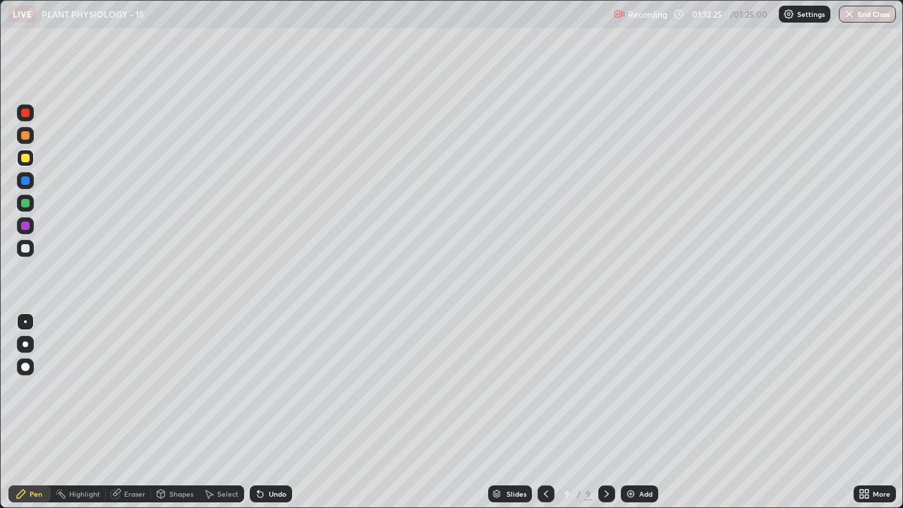
scroll to position [508, 903]
click at [627, 412] on img at bounding box center [630, 493] width 11 height 11
click at [28, 248] on div at bounding box center [25, 248] width 8 height 8
click at [25, 159] on div at bounding box center [25, 158] width 8 height 8
click at [544, 412] on icon at bounding box center [545, 493] width 11 height 11
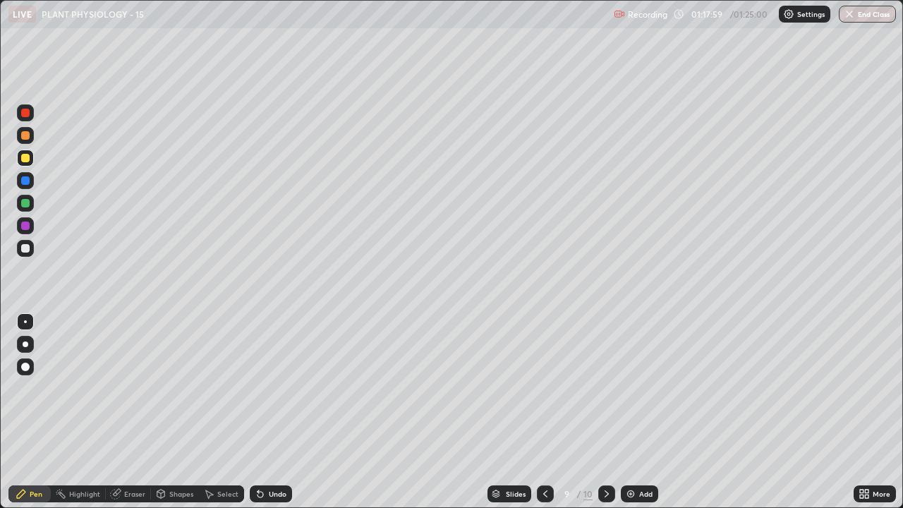
click at [544, 412] on icon at bounding box center [545, 493] width 11 height 11
click at [603, 412] on icon at bounding box center [606, 493] width 11 height 11
click at [604, 412] on icon at bounding box center [606, 493] width 11 height 11
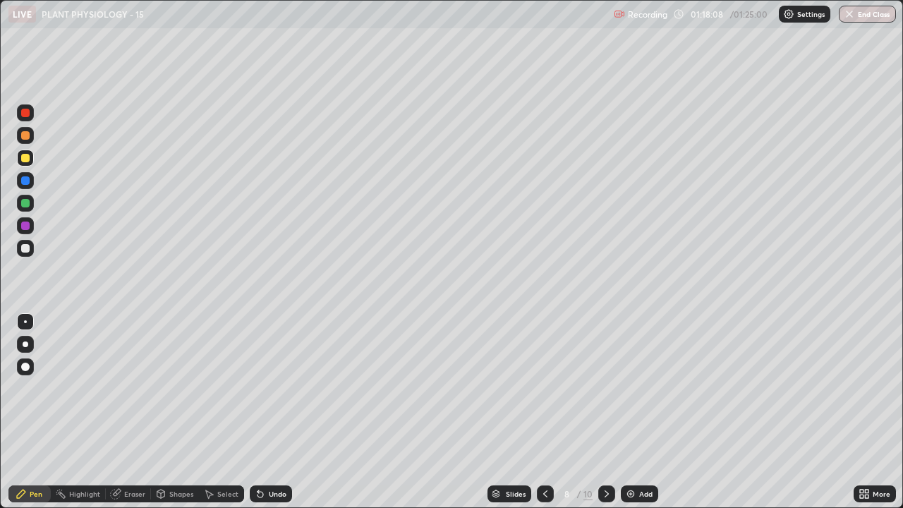
click at [609, 412] on icon at bounding box center [606, 493] width 11 height 11
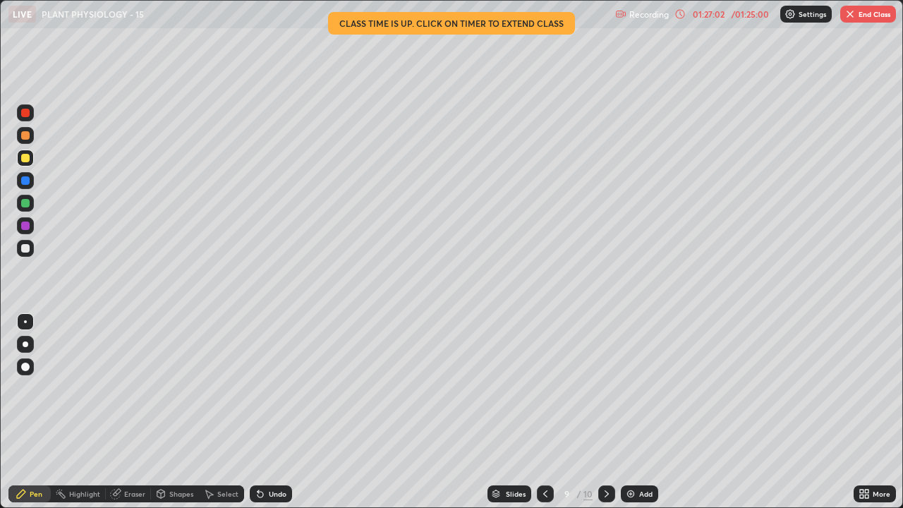
click at [24, 412] on icon at bounding box center [21, 493] width 8 height 8
click at [858, 16] on button "End Class" at bounding box center [868, 14] width 56 height 17
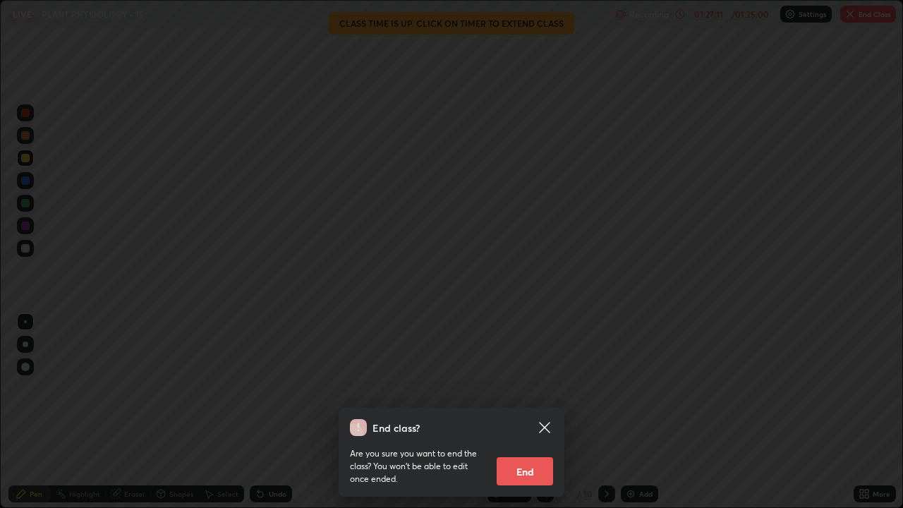
click at [528, 412] on button "End" at bounding box center [525, 471] width 56 height 28
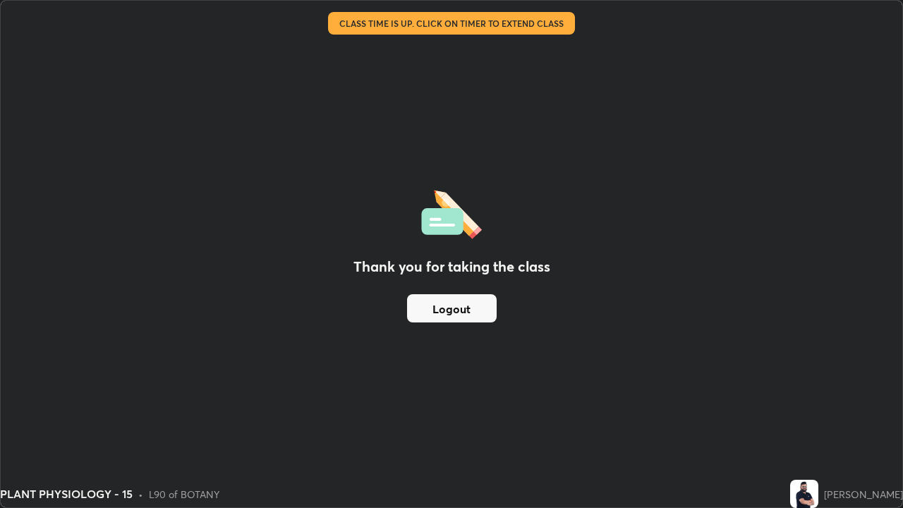
click at [460, 319] on button "Logout" at bounding box center [452, 308] width 90 height 28
